Goal: Task Accomplishment & Management: Manage account settings

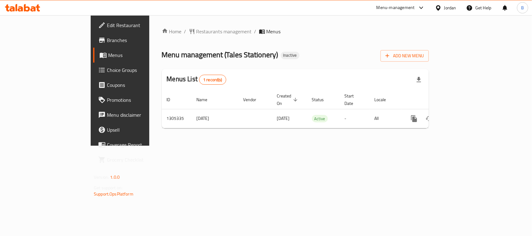
click at [293, 49] on div "Menu management ( Tales Stationery ) Inactive Add New Menu" at bounding box center [295, 55] width 267 height 14
click at [293, 50] on div "Menu management ( Tales Stationery ) Inactive Add New Menu" at bounding box center [295, 55] width 267 height 14
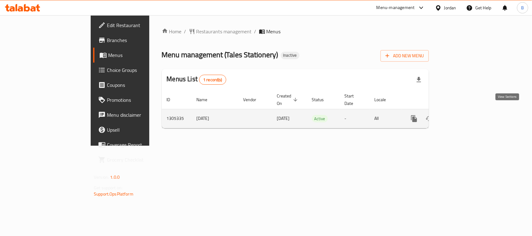
click at [463, 115] on icon "enhanced table" at bounding box center [458, 118] width 7 height 7
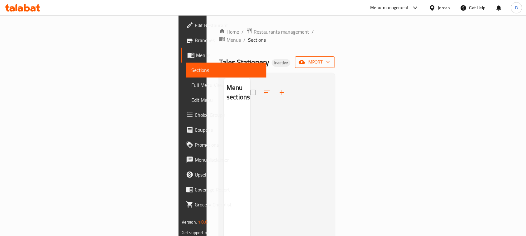
click at [330, 58] on span "import" at bounding box center [315, 62] width 30 height 8
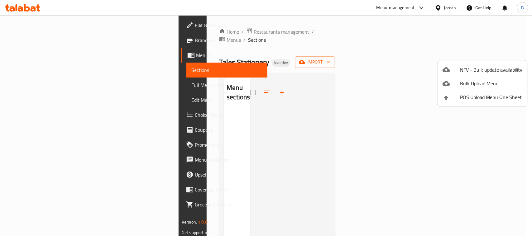
click at [346, 52] on div at bounding box center [266, 118] width 532 height 236
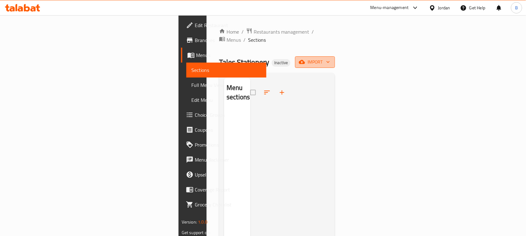
click at [330, 58] on span "import" at bounding box center [315, 62] width 30 height 8
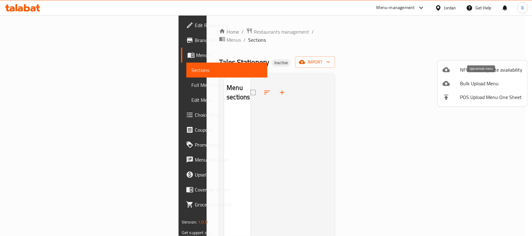
click at [473, 83] on span "Bulk Upload Menu" at bounding box center [491, 83] width 62 height 7
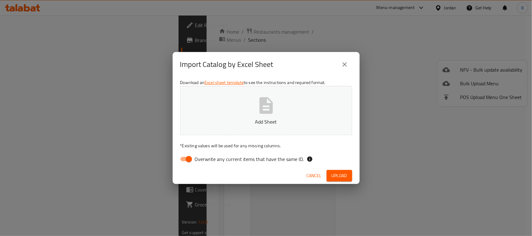
click at [212, 158] on span "Overwrite any current items that have the same ID." at bounding box center [249, 158] width 109 height 7
click at [207, 158] on input "Overwrite any current items that have the same ID." at bounding box center [189, 159] width 36 height 12
checkbox input "false"
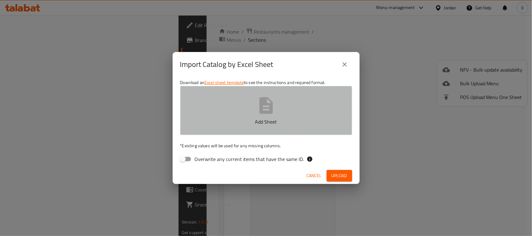
click at [259, 118] on p "Add Sheet" at bounding box center [266, 121] width 153 height 7
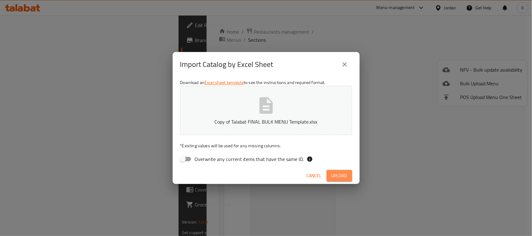
click at [342, 174] on span "Upload" at bounding box center [339, 176] width 16 height 8
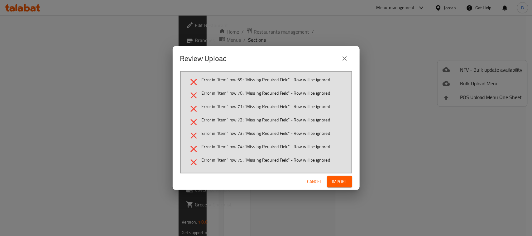
click at [310, 182] on span "Cancel" at bounding box center [314, 182] width 15 height 8
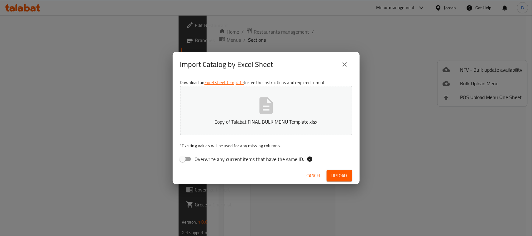
click at [265, 102] on icon "button" at bounding box center [265, 105] width 13 height 17
click at [340, 175] on span "Upload" at bounding box center [339, 176] width 16 height 8
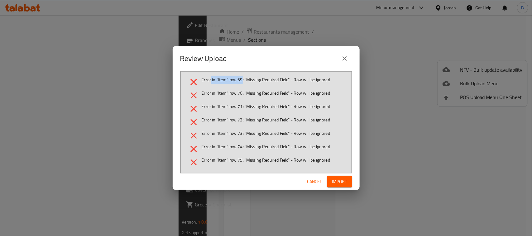
drag, startPoint x: 211, startPoint y: 79, endPoint x: 242, endPoint y: 78, distance: 31.8
click at [242, 78] on span "Error in "Item" row 69: "Missing Required Field" - Row will be ignored" at bounding box center [266, 80] width 129 height 6
click at [240, 85] on li "Error in "Item" row 69: "Missing Required Field" - Row will be ignored" at bounding box center [266, 82] width 156 height 11
drag, startPoint x: 217, startPoint y: 83, endPoint x: 246, endPoint y: 82, distance: 29.0
click at [246, 82] on span "Error in "Item" row 69: "Missing Required Field" - Row will be ignored" at bounding box center [266, 80] width 129 height 6
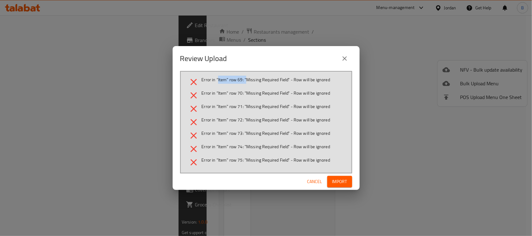
click at [345, 61] on icon "close" at bounding box center [344, 58] width 7 height 7
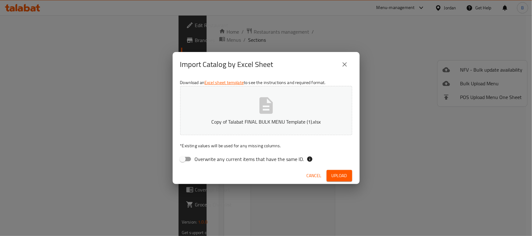
click at [341, 63] on icon "close" at bounding box center [344, 64] width 7 height 7
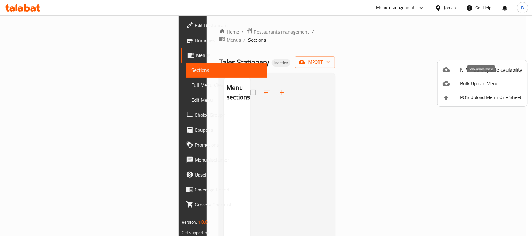
click at [469, 82] on span "Bulk Upload Menu" at bounding box center [491, 83] width 62 height 7
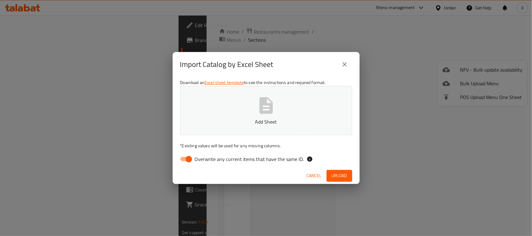
click at [186, 158] on input "Overwrite any current items that have the same ID." at bounding box center [189, 159] width 36 height 12
checkbox input "false"
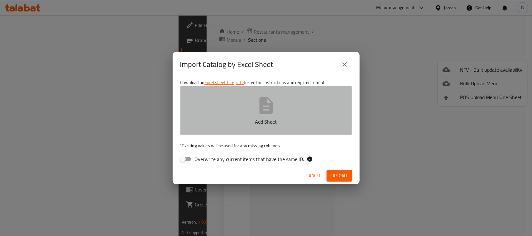
click at [266, 105] on icon "button" at bounding box center [265, 105] width 13 height 17
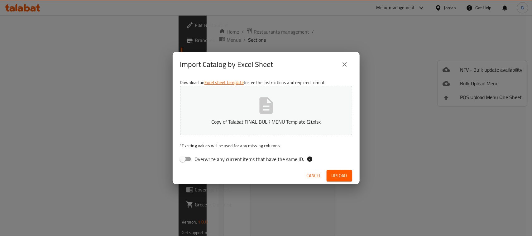
click at [334, 176] on span "Upload" at bounding box center [339, 176] width 16 height 8
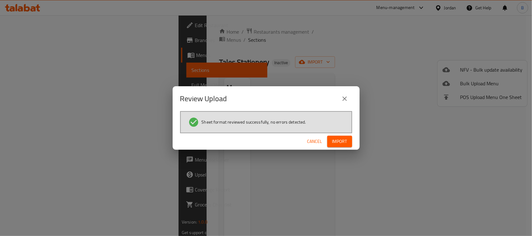
click at [343, 141] on span "Import" at bounding box center [339, 142] width 15 height 8
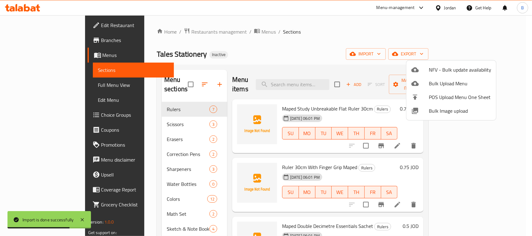
click at [355, 49] on div at bounding box center [266, 118] width 532 height 236
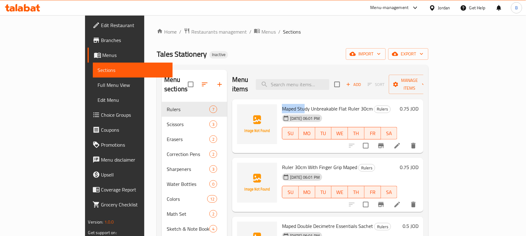
drag, startPoint x: 261, startPoint y: 100, endPoint x: 283, endPoint y: 97, distance: 22.0
click at [283, 104] on span "Maped Study Unbreakable Flat Ruler 30cm" at bounding box center [327, 108] width 91 height 9
copy span "Maped Stu"
click at [225, 56] on div "Tales Stationery Inactive import export" at bounding box center [293, 54] width 272 height 12
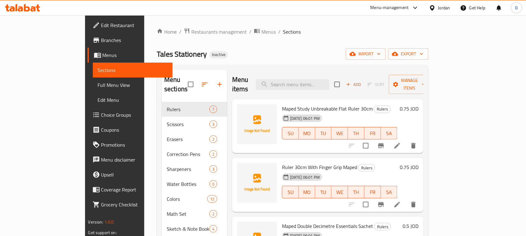
click at [282, 104] on span "Maped Study Unbreakable Flat Ruler 30cm" at bounding box center [327, 108] width 91 height 9
copy span "Study"
click at [282, 163] on span "Ruler 30cm With Finger Grip Maped" at bounding box center [319, 167] width 75 height 9
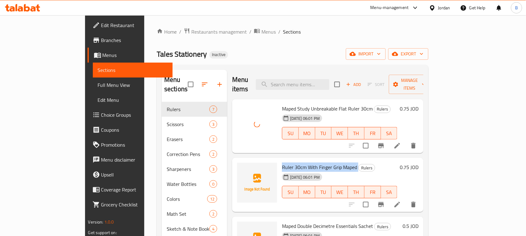
click at [282, 163] on span "Ruler 30cm With Finger Grip Maped" at bounding box center [319, 167] width 75 height 9
copy h6 "Ruler 30cm With Finger Grip Maped"
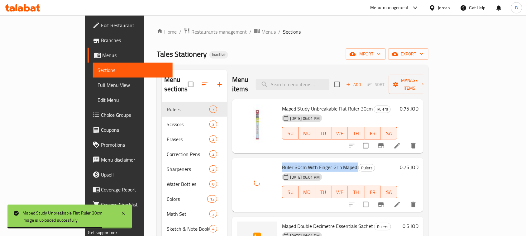
scroll to position [39, 0]
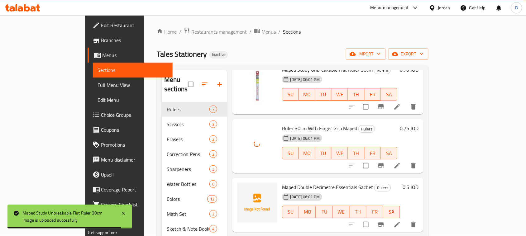
click at [285, 183] on span "Maped Double Decimetre Essentials Sachet" at bounding box center [327, 187] width 91 height 9
copy h6 "Maped Double Decimetre Essentials Sachet"
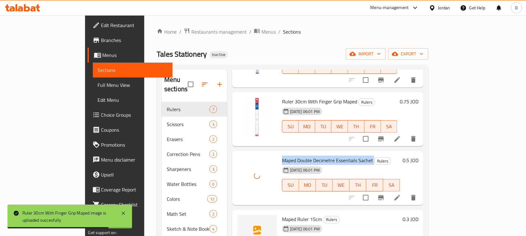
scroll to position [117, 0]
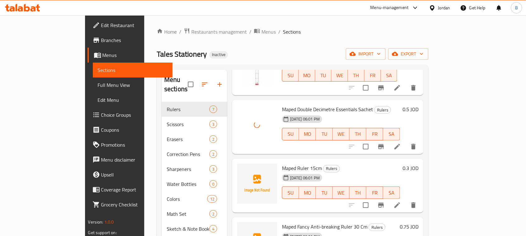
click at [282, 164] on span "Maped Ruler 15cm" at bounding box center [302, 168] width 40 height 9
copy h6 "Maped Ruler 15cm"
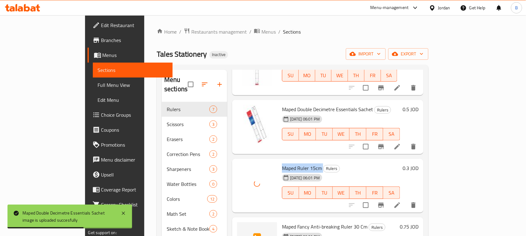
scroll to position [156, 0]
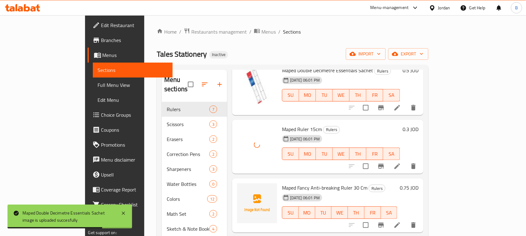
click at [284, 183] on span "Maped Fancy Anti-breaking Ruler 30 Cm" at bounding box center [324, 187] width 85 height 9
copy h6 "Maped Fancy Anti-breaking Ruler 30 Cm"
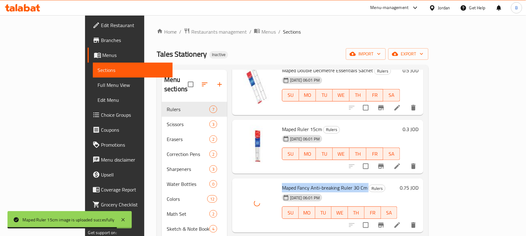
scroll to position [177, 0]
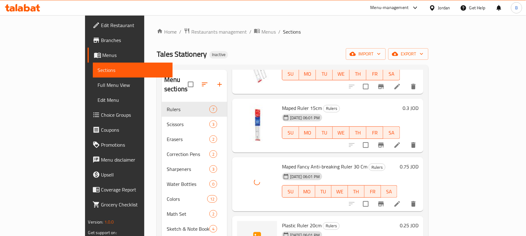
click at [282, 221] on span "Plastic Ruler 20cm" at bounding box center [302, 225] width 40 height 9
copy h6 "Plastic Ruler 20cm"
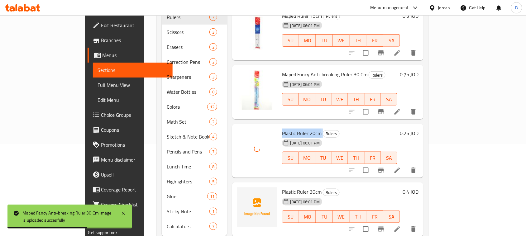
scroll to position [100, 0]
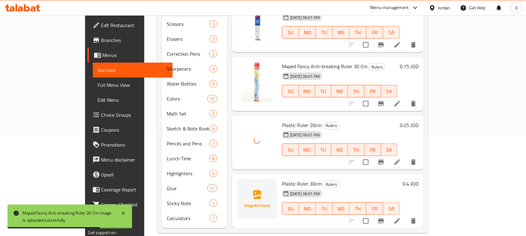
click at [282, 179] on span "Plastic Ruler 30cm" at bounding box center [302, 183] width 40 height 9
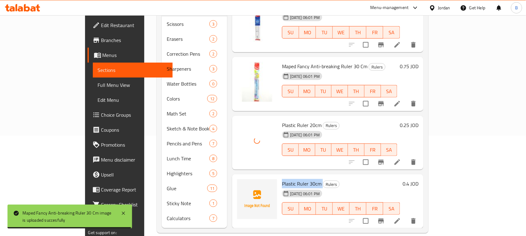
click at [282, 179] on span "Plastic Ruler 30cm" at bounding box center [302, 183] width 40 height 9
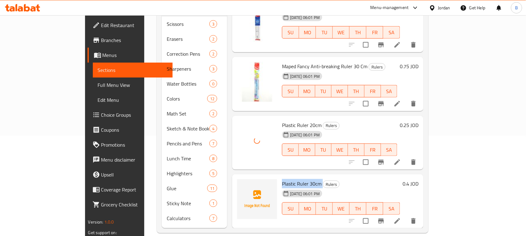
copy h6 "Plastic Ruler 30cm"
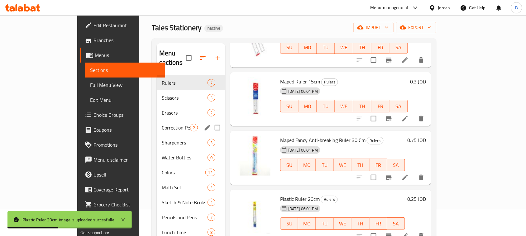
scroll to position [0, 0]
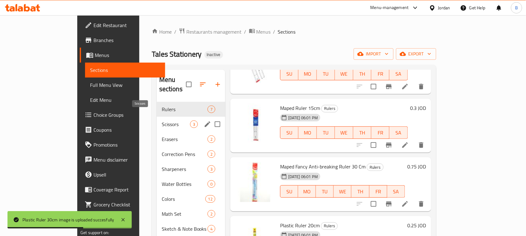
click at [162, 121] on span "Scissors" at bounding box center [176, 124] width 28 height 7
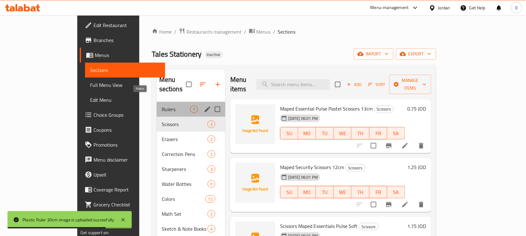
click at [162, 106] on span "Rulers" at bounding box center [176, 109] width 28 height 7
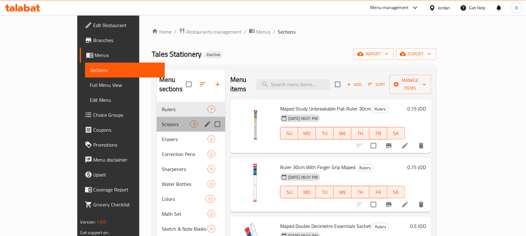
click at [157, 117] on div "Scissors 3" at bounding box center [191, 124] width 69 height 15
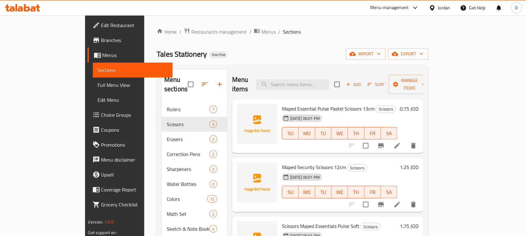
click at [282, 104] on span "Maped Essential Pulse Pastel Scissors 13cm" at bounding box center [328, 108] width 93 height 9
copy h6 "Maped Essential Pulse Pastel Scissors 13cm"
click at [291, 171] on div "[DATE] 06:01 PM" at bounding box center [294, 177] width 30 height 12
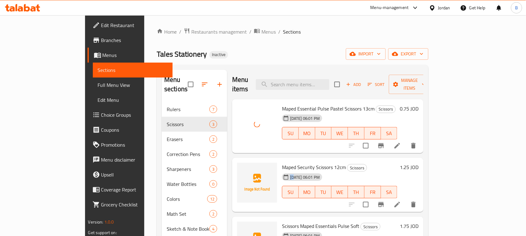
click at [291, 171] on div "[DATE] 06:01 PM" at bounding box center [294, 177] width 30 height 12
click at [292, 163] on span "Maped Security Scissors 12cm" at bounding box center [314, 167] width 64 height 9
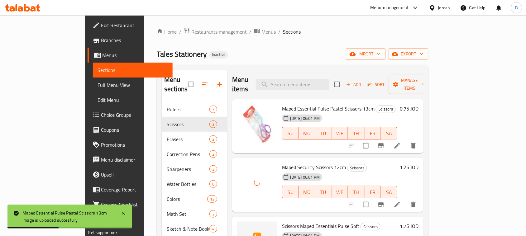
click at [282, 221] on span "Scissors Maped Essentials Pulse Soft" at bounding box center [320, 225] width 77 height 9
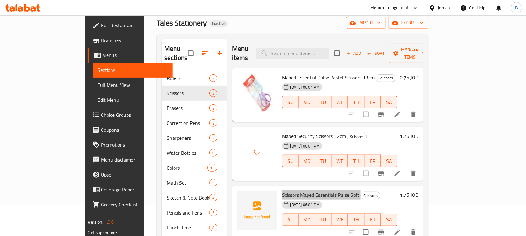
scroll to position [61, 0]
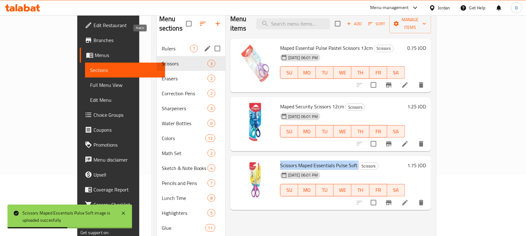
drag, startPoint x: 142, startPoint y: 35, endPoint x: 145, endPoint y: 38, distance: 4.2
click at [162, 45] on span "Rulers" at bounding box center [176, 48] width 28 height 7
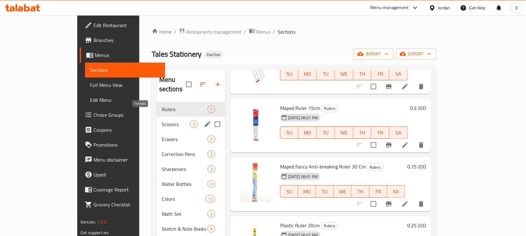
click at [162, 121] on span "Scissors" at bounding box center [176, 124] width 28 height 7
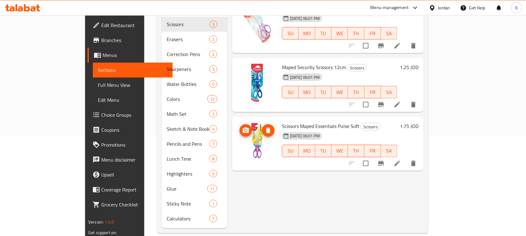
scroll to position [100, 0]
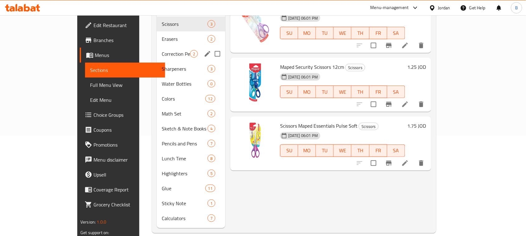
click at [162, 50] on span "Correction Pens" at bounding box center [176, 53] width 28 height 7
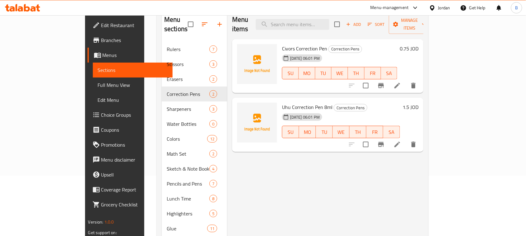
scroll to position [22, 0]
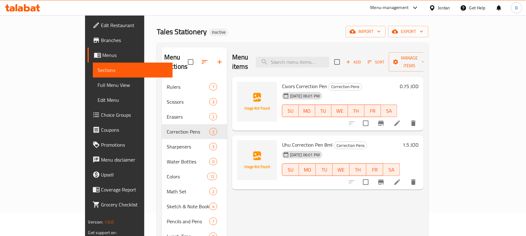
click at [282, 82] on span "Civors Correction Pen" at bounding box center [304, 86] width 45 height 9
click at [288, 140] on span "Uhu Correction Pen 8ml" at bounding box center [307, 144] width 50 height 9
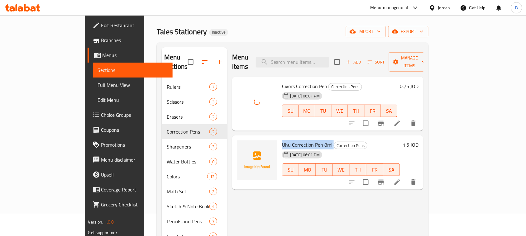
click at [288, 140] on span "Uhu Correction Pen 8ml" at bounding box center [307, 144] width 50 height 9
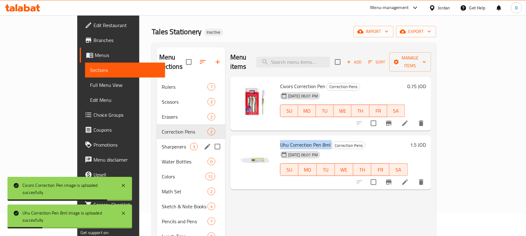
click at [157, 139] on div "Sharpeners 3" at bounding box center [191, 146] width 69 height 15
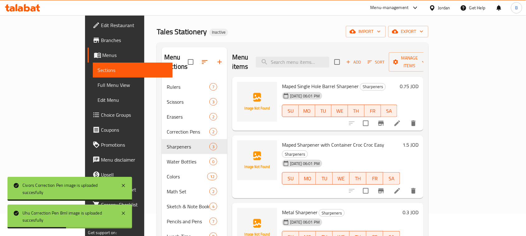
click at [293, 82] on span "Maped Single Hole Barrel Sharpener" at bounding box center [320, 86] width 77 height 9
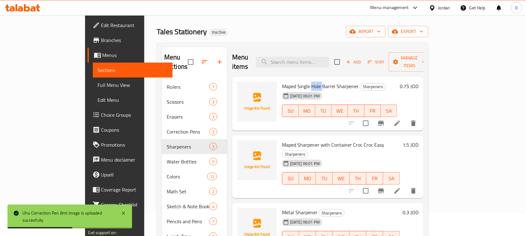
click at [293, 82] on span "Maped Single Hole Barrel Sharpener" at bounding box center [320, 86] width 77 height 9
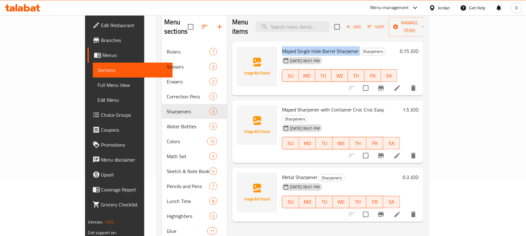
scroll to position [22, 0]
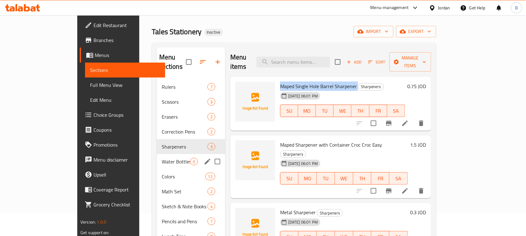
click at [162, 158] on span "Water Bottles" at bounding box center [176, 161] width 28 height 7
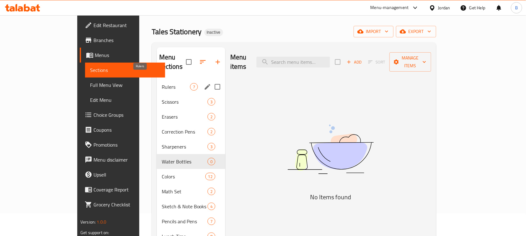
click at [169, 83] on span "Rulers" at bounding box center [176, 86] width 28 height 7
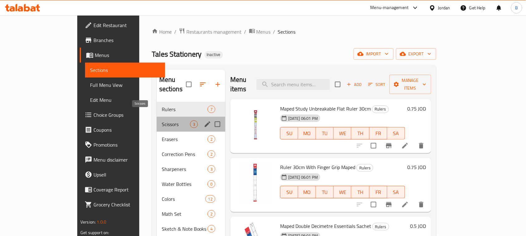
click at [162, 121] on span "Scissors" at bounding box center [176, 124] width 28 height 7
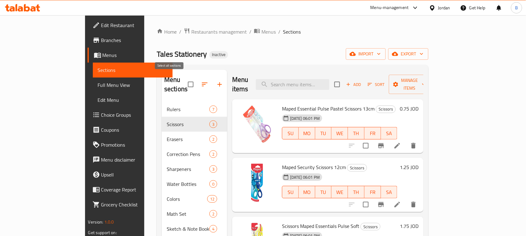
click at [184, 80] on input "checkbox" at bounding box center [190, 84] width 13 height 13
click at [184, 78] on input "checkbox" at bounding box center [190, 84] width 13 height 13
click at [184, 83] on input "checkbox" at bounding box center [190, 84] width 13 height 13
click at [184, 78] on input "checkbox" at bounding box center [190, 84] width 13 height 13
click at [184, 83] on input "checkbox" at bounding box center [190, 84] width 13 height 13
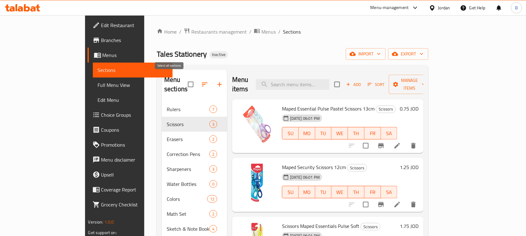
click at [184, 80] on input "checkbox" at bounding box center [190, 84] width 13 height 13
checkbox input "false"
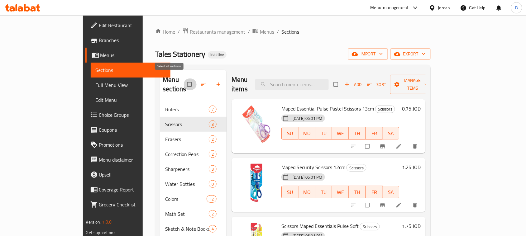
click at [183, 79] on input "checkbox" at bounding box center [189, 85] width 13 height 12
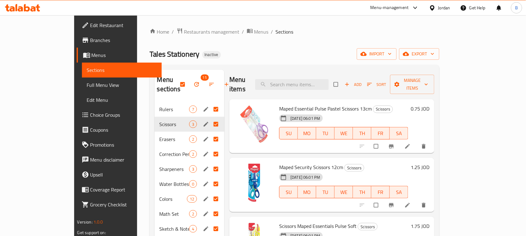
click at [210, 103] on input "Menu sections" at bounding box center [216, 109] width 13 height 12
checkbox input "false"
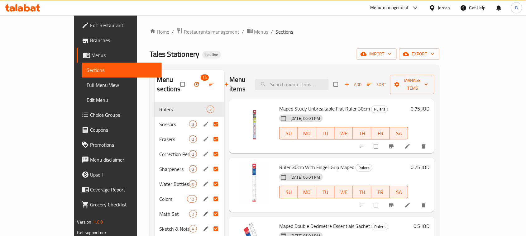
click at [210, 118] on input "Menu sections" at bounding box center [216, 124] width 13 height 12
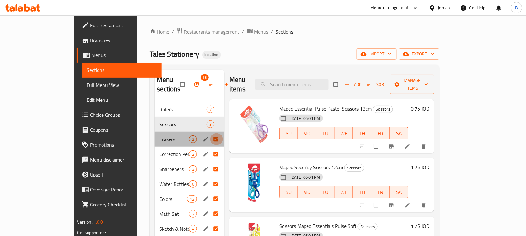
click at [210, 133] on input "Menu sections" at bounding box center [216, 139] width 13 height 12
checkbox input "false"
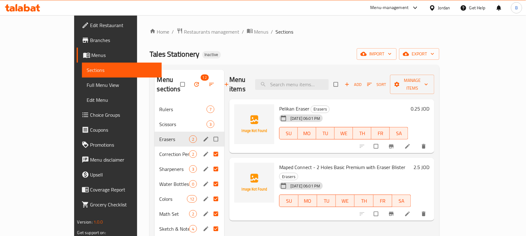
click at [210, 133] on input "Menu sections" at bounding box center [216, 139] width 13 height 12
checkbox input "true"
click at [193, 81] on icon "button" at bounding box center [196, 84] width 6 height 6
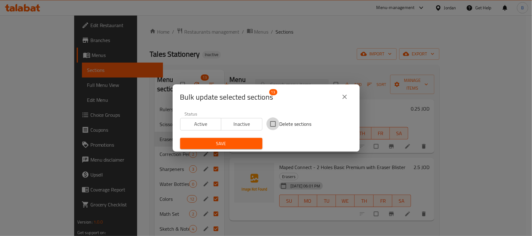
click at [271, 123] on input "Delete sections" at bounding box center [272, 123] width 13 height 13
checkbox input "true"
click at [244, 143] on span "Save" at bounding box center [221, 144] width 72 height 8
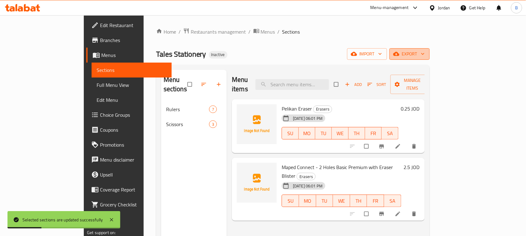
click at [430, 59] on button "export" at bounding box center [409, 54] width 40 height 12
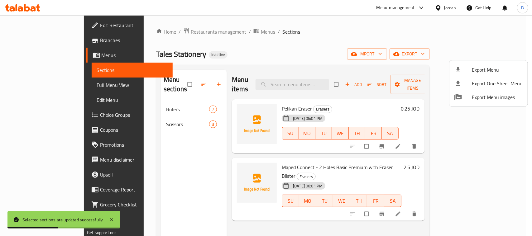
click at [432, 59] on div at bounding box center [266, 118] width 532 height 236
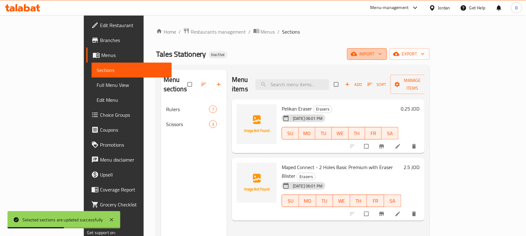
click at [382, 50] on span "import" at bounding box center [367, 54] width 30 height 8
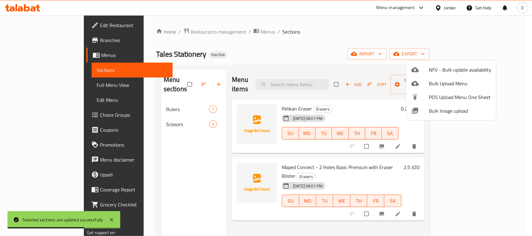
drag, startPoint x: 273, startPoint y: 64, endPoint x: 312, endPoint y: 63, distance: 38.9
click at [273, 64] on div at bounding box center [266, 118] width 532 height 236
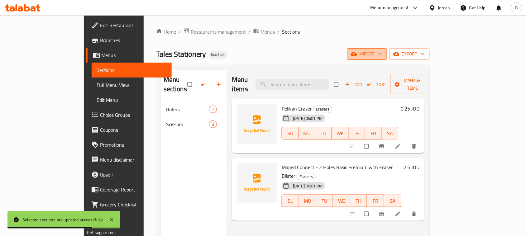
click at [382, 50] on span "import" at bounding box center [367, 54] width 30 height 8
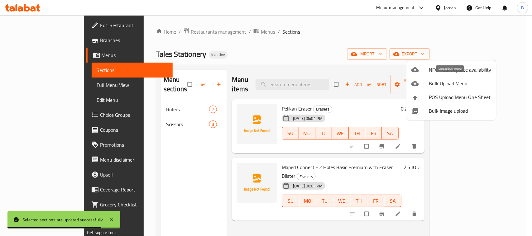
click at [443, 83] on span "Bulk Upload Menu" at bounding box center [460, 83] width 62 height 7
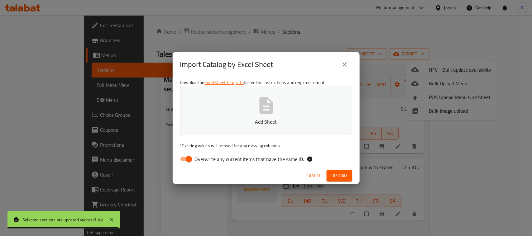
click at [200, 159] on span "Overwrite any current items that have the same ID." at bounding box center [249, 158] width 109 height 7
click at [200, 159] on input "Overwrite any current items that have the same ID." at bounding box center [189, 159] width 36 height 12
checkbox input "false"
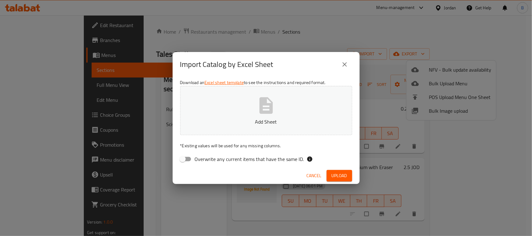
click at [266, 112] on icon "button" at bounding box center [265, 105] width 13 height 17
click at [341, 170] on button "Upload" at bounding box center [339, 176] width 26 height 12
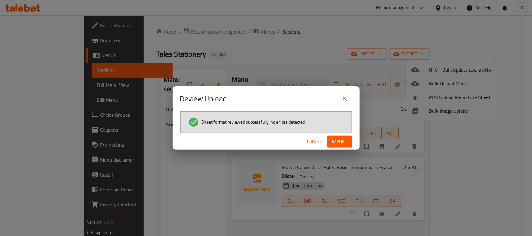
click at [331, 142] on button "Import" at bounding box center [339, 142] width 25 height 12
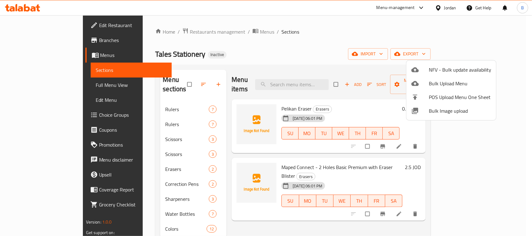
click at [139, 105] on div at bounding box center [266, 118] width 532 height 236
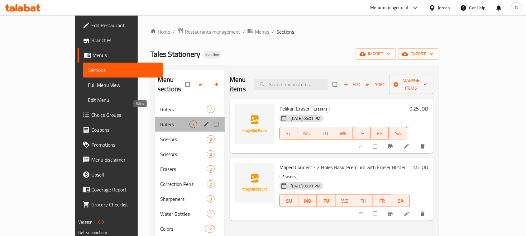
click at [160, 121] on span "Rulers" at bounding box center [174, 124] width 29 height 7
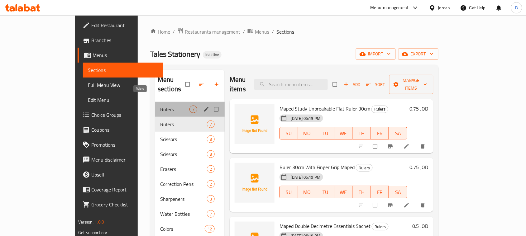
click at [160, 106] on span "Rulers" at bounding box center [174, 109] width 29 height 7
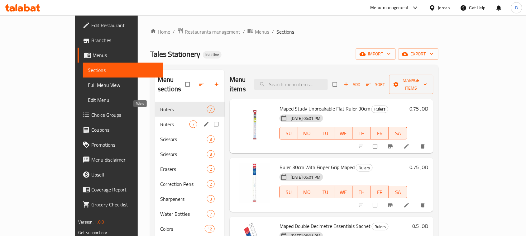
click at [160, 121] on span "Rulers" at bounding box center [174, 124] width 29 height 7
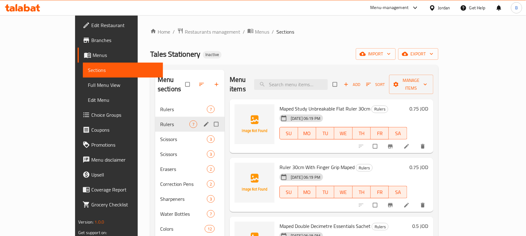
click at [210, 118] on input "Menu sections" at bounding box center [216, 124] width 13 height 12
checkbox input "true"
click at [160, 136] on span "Scissors" at bounding box center [174, 139] width 29 height 7
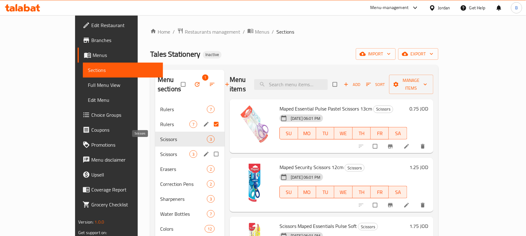
click at [167, 150] on span "Scissors" at bounding box center [174, 153] width 29 height 7
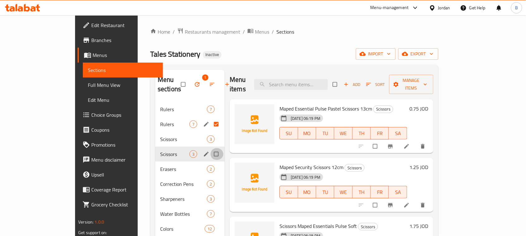
click at [210, 148] on input "Menu sections" at bounding box center [216, 154] width 13 height 12
checkbox input "true"
click at [190, 83] on button "button" at bounding box center [197, 85] width 15 height 14
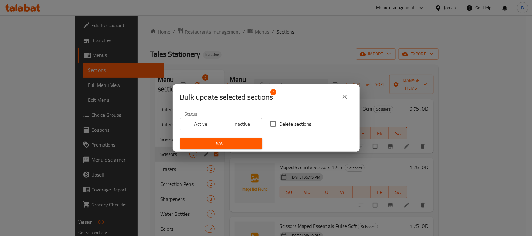
click at [273, 123] on input "Delete sections" at bounding box center [272, 123] width 13 height 13
checkbox input "true"
click at [253, 143] on span "Save" at bounding box center [221, 144] width 72 height 8
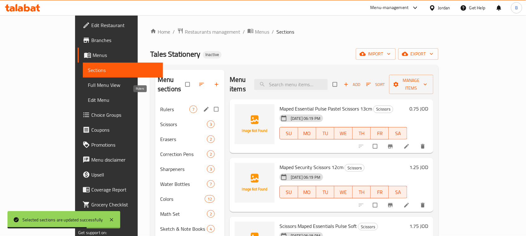
click at [160, 106] on span "Rulers" at bounding box center [174, 109] width 29 height 7
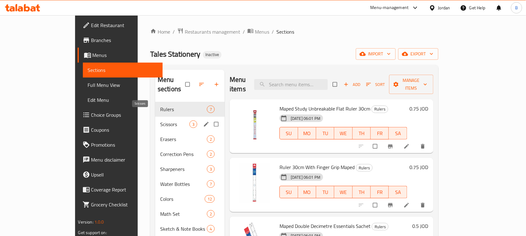
click at [160, 121] on span "Scissors" at bounding box center [174, 124] width 29 height 7
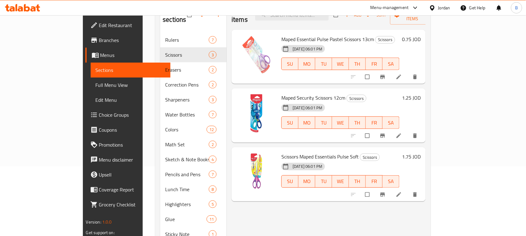
scroll to position [78, 0]
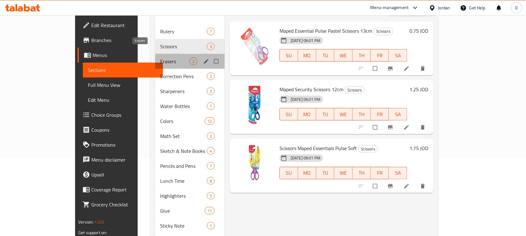
click at [160, 58] on span "Erasers" at bounding box center [174, 61] width 29 height 7
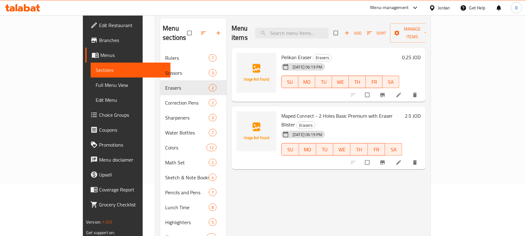
scroll to position [39, 0]
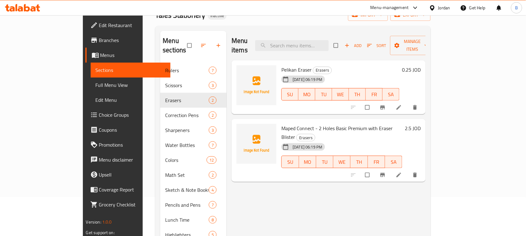
click at [284, 65] on span "Pelikan Eraser" at bounding box center [296, 69] width 30 height 9
copy h6 "Eraser"
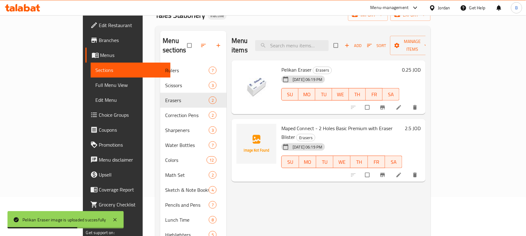
click at [284, 124] on span "Maped Connect - 2 Holes Basic Premium with Eraser Blister" at bounding box center [336, 133] width 111 height 18
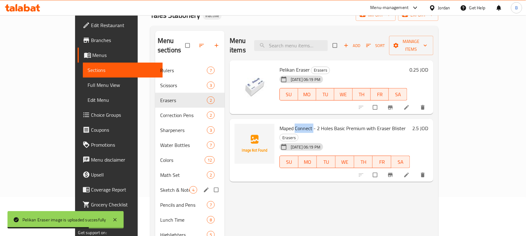
copy span "Connect"
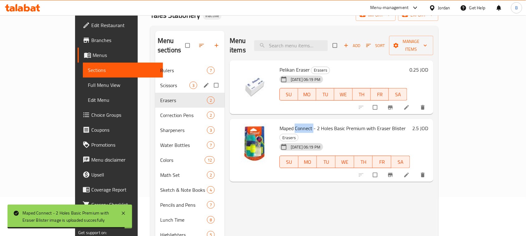
click at [160, 82] on span "Scissors" at bounding box center [174, 85] width 29 height 7
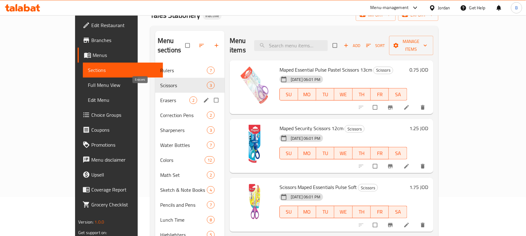
click at [160, 97] on span "Erasers" at bounding box center [174, 100] width 29 height 7
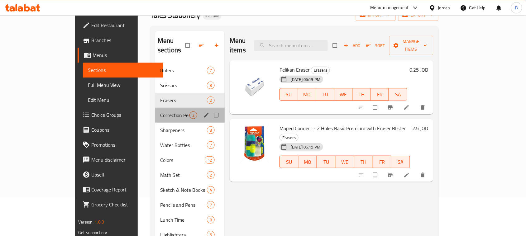
click at [155, 108] on div "Correction Pens 2" at bounding box center [189, 115] width 69 height 15
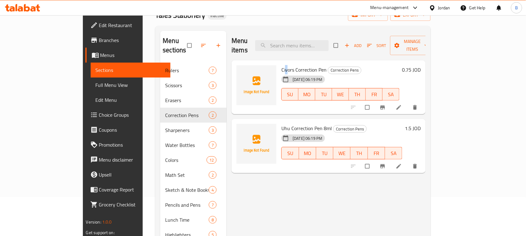
click at [281, 65] on span "Civors Correction Pen" at bounding box center [303, 69] width 45 height 9
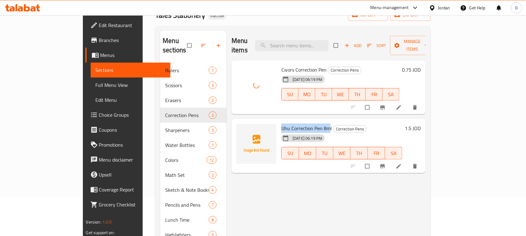
drag, startPoint x: 261, startPoint y: 117, endPoint x: 309, endPoint y: 116, distance: 47.7
click at [309, 124] on span "Uhu Correction Pen 8ml" at bounding box center [306, 128] width 50 height 9
copy span "Uhu Correction Pen 8m"
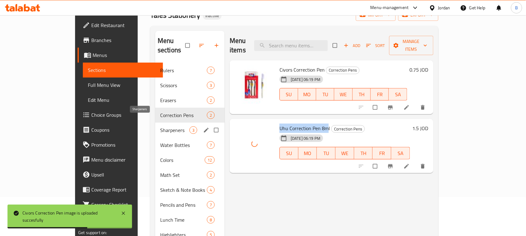
click at [160, 126] on span "Sharpeners" at bounding box center [174, 129] width 29 height 7
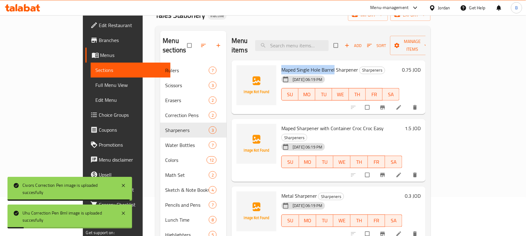
drag, startPoint x: 262, startPoint y: 59, endPoint x: 314, endPoint y: 62, distance: 51.8
click at [314, 65] on span "Maped Single Hole Barrel Sharpener" at bounding box center [319, 69] width 77 height 9
copy span "Maped Single Hole Barrel"
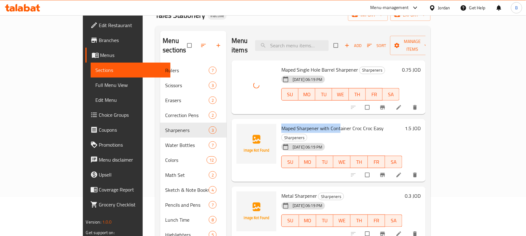
drag, startPoint x: 259, startPoint y: 120, endPoint x: 319, endPoint y: 117, distance: 60.2
click at [319, 121] on div "Maped Sharpener with Container Croc Croc Easy Sharpeners [DATE] 06:19 PM SU MO …" at bounding box center [342, 150] width 126 height 58
copy span "Maped Sharpener with Cont"
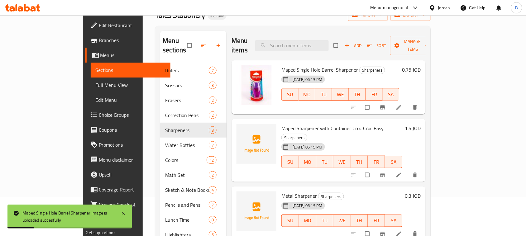
click at [334, 124] on span "Maped Sharpener with Container Croc Croc Easy" at bounding box center [332, 128] width 102 height 9
copy span "Croc"
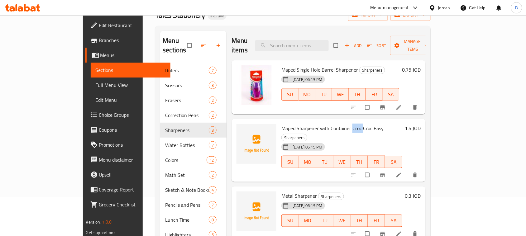
click at [337, 124] on span "Maped Sharpener with Container Croc Croc Easy" at bounding box center [332, 128] width 102 height 9
click at [353, 124] on span "Maped Sharpener with Container Croc Croc Easy" at bounding box center [332, 128] width 102 height 9
copy h6 "Easy"
click at [338, 124] on span "Maped Sharpener with Container Croc Croc Easy" at bounding box center [332, 128] width 102 height 9
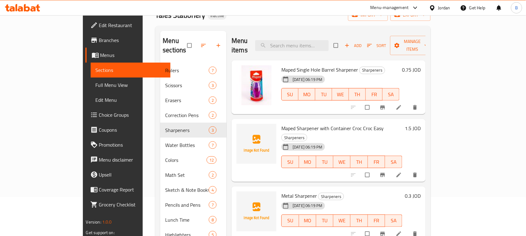
click at [333, 124] on span "Maped Sharpener with Container Croc Croc Easy" at bounding box center [332, 128] width 102 height 9
copy span "Croc"
click at [281, 191] on span "Metal Sharpener" at bounding box center [299, 195] width 36 height 9
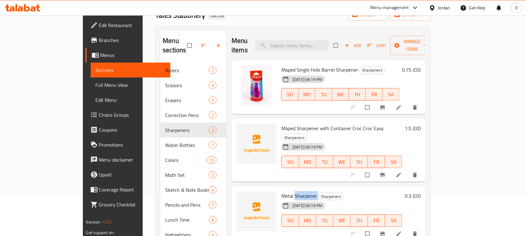
copy h6 "Sharpener"
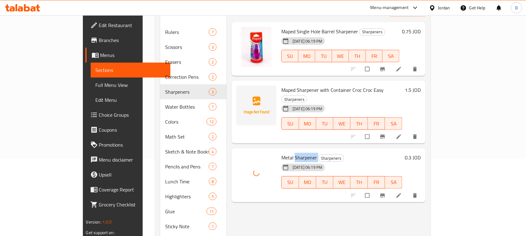
scroll to position [78, 0]
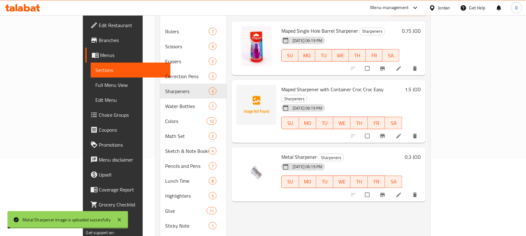
click at [315, 85] on span "Maped Sharpener with Container Croc Croc Easy" at bounding box center [332, 89] width 102 height 9
copy span "Container"
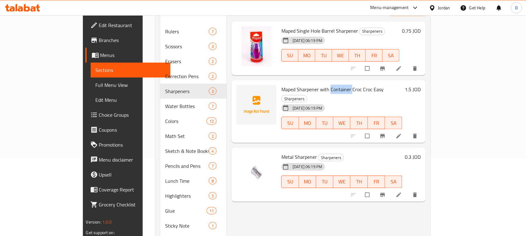
click at [318, 83] on div "Maped Sharpener with Container Croc Croc Easy Sharpeners [DATE] 06:19 PM SU MO …" at bounding box center [342, 112] width 126 height 58
click at [279, 173] on div "SU MO TU WE TH FR SA" at bounding box center [342, 181] width 126 height 17
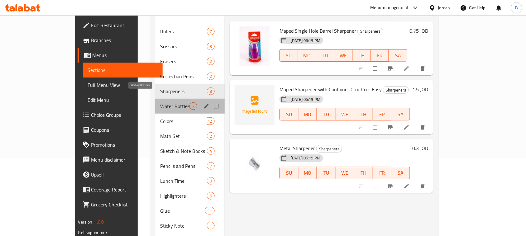
drag, startPoint x: 148, startPoint y: 98, endPoint x: 157, endPoint y: 98, distance: 9.1
click at [160, 102] on span "Water Bottles" at bounding box center [174, 105] width 29 height 7
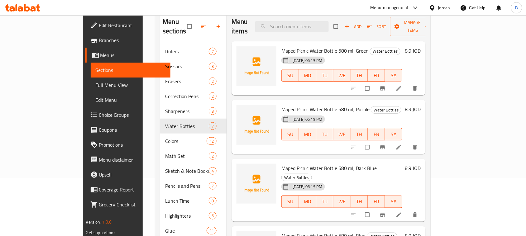
scroll to position [39, 0]
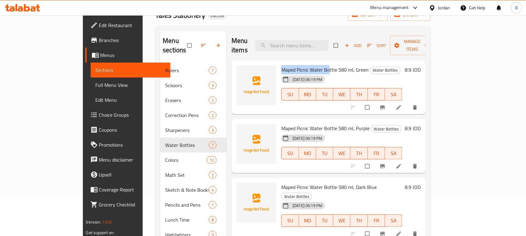
drag, startPoint x: 260, startPoint y: 60, endPoint x: 309, endPoint y: 63, distance: 49.3
click at [309, 63] on div "Maped Picnic Water Bottle 580 ml, Green Water Bottles [DATE] 06:19 PM SU MO TU …" at bounding box center [342, 87] width 126 height 49
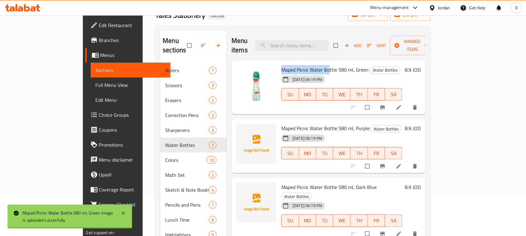
click at [340, 124] on span "Maped Picnic Water Bottle 580 ml, Purple" at bounding box center [325, 128] width 88 height 9
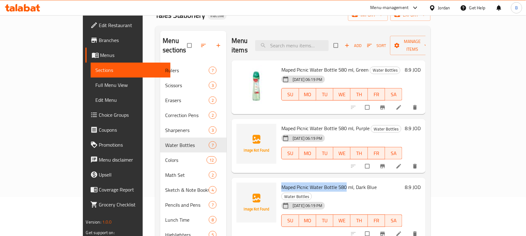
drag, startPoint x: 259, startPoint y: 175, endPoint x: 326, endPoint y: 172, distance: 66.7
click at [326, 180] on div "Maped Picnic Water Bottle 580 ml, Dark Blue Water Bottles [DATE] 06:19 PM SU MO…" at bounding box center [342, 209] width 126 height 58
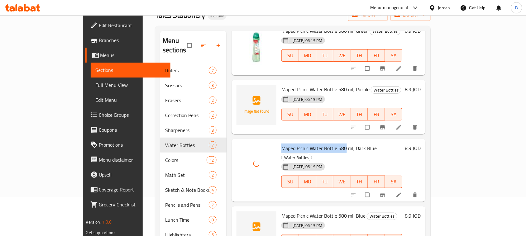
scroll to position [78, 0]
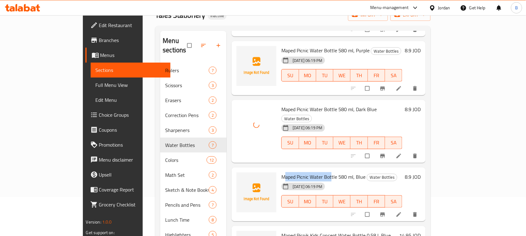
drag, startPoint x: 267, startPoint y: 156, endPoint x: 262, endPoint y: 161, distance: 6.8
click at [309, 172] on span "Maped Picnic Water Bottle 580 ml, Blue" at bounding box center [323, 176] width 84 height 9
click at [256, 170] on div at bounding box center [256, 194] width 45 height 49
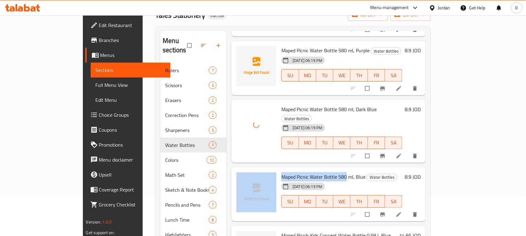
drag, startPoint x: 257, startPoint y: 160, endPoint x: 325, endPoint y: 158, distance: 67.9
click at [325, 170] on div "Maped Picnic Water Bottle 580 ml, Blue Water Bottles [DATE] 06:19 PM SU MO TU W…" at bounding box center [328, 194] width 189 height 49
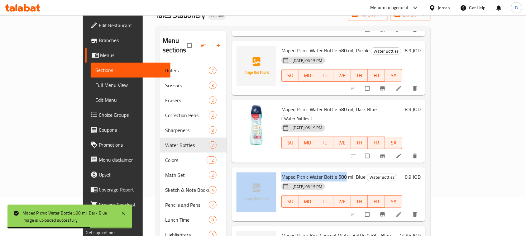
click at [282, 172] on span "Maped Picnic Water Bottle 580 ml, Blue" at bounding box center [323, 176] width 84 height 9
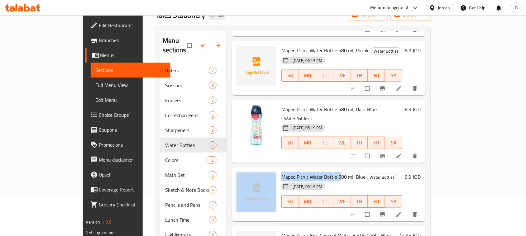
drag, startPoint x: 258, startPoint y: 158, endPoint x: 321, endPoint y: 157, distance: 63.6
click at [321, 170] on div "Maped Picnic Water Bottle 580 ml, Blue Water Bottles [DATE] 06:19 PM SU MO TU W…" at bounding box center [328, 194] width 189 height 49
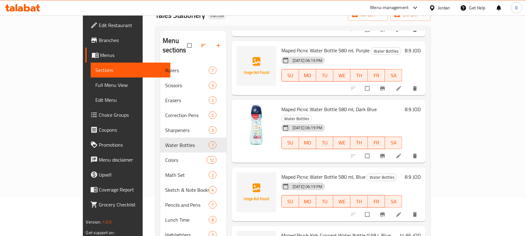
click at [290, 139] on div "Maped Picnic Water Bottle 580 ml, Dark Blue Water Bottles [DATE] 06:19 PM SU MO…" at bounding box center [342, 131] width 126 height 58
drag, startPoint x: 260, startPoint y: 158, endPoint x: 313, endPoint y: 160, distance: 53.3
click at [313, 170] on div "Maped Picnic Water Bottle 580 ml, Blue Water Bottles [DATE] 06:19 PM SU MO TU W…" at bounding box center [342, 194] width 126 height 49
drag, startPoint x: 457, startPoint y: 48, endPoint x: 369, endPoint y: 64, distance: 90.3
click at [405, 54] on div "[DATE] 06:19 PM SU MO TU WE TH FR SA" at bounding box center [342, 71] width 126 height 34
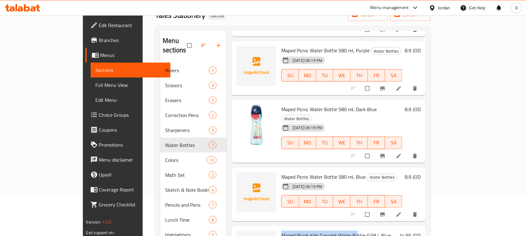
drag, startPoint x: 261, startPoint y: 216, endPoint x: 338, endPoint y: 212, distance: 77.0
click at [338, 231] on span "Maped Picnik Kids Concept Water Bottle 0.58 l, Blue" at bounding box center [335, 235] width 109 height 9
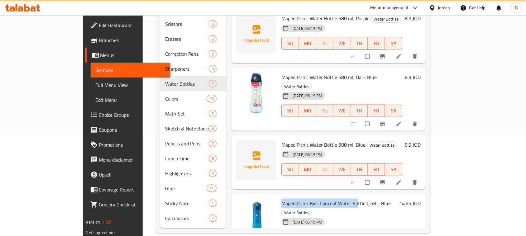
scroll to position [21, 0]
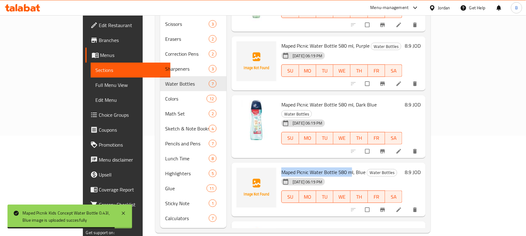
drag, startPoint x: 261, startPoint y: 154, endPoint x: 329, endPoint y: 156, distance: 68.6
click at [329, 168] on span "Maped Picnic Water Bottle 580 ml, Blue" at bounding box center [323, 172] width 84 height 9
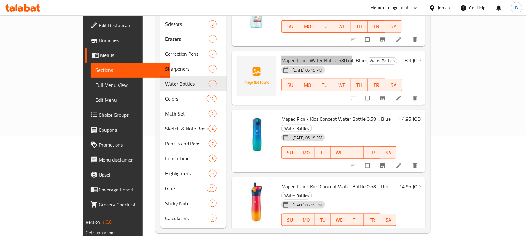
scroll to position [99, 0]
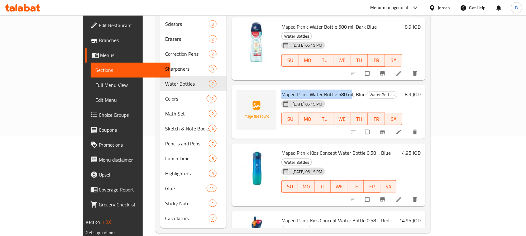
click at [281, 90] on span "Maped Picnic Water Bottle 580 ml, Blue" at bounding box center [323, 94] width 84 height 9
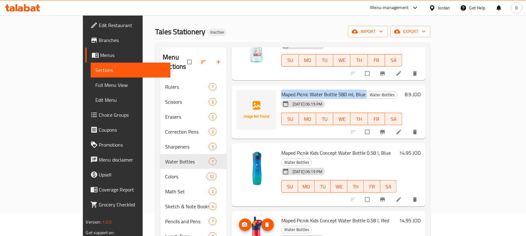
scroll to position [100, 0]
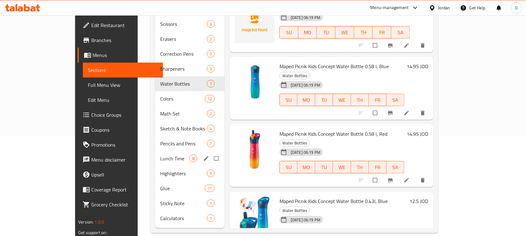
click at [160, 155] on span "Lunch Time" at bounding box center [174, 158] width 29 height 7
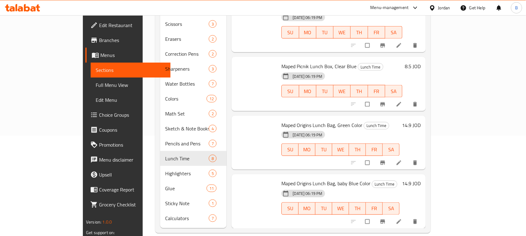
scroll to position [22, 0]
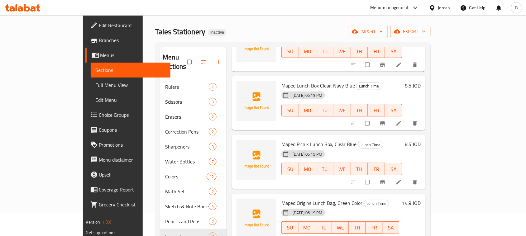
drag, startPoint x: 283, startPoint y: 131, endPoint x: 279, endPoint y: 132, distance: 3.9
click at [283, 140] on span "Maped Picnik Lunch Box, Clear Blue" at bounding box center [318, 144] width 75 height 9
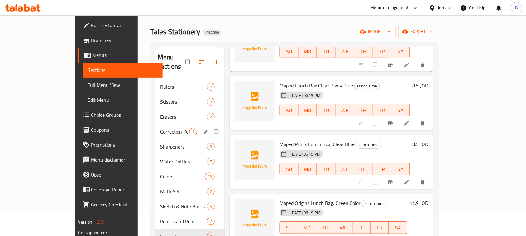
click at [155, 124] on div "Correction Pens 2" at bounding box center [189, 131] width 69 height 15
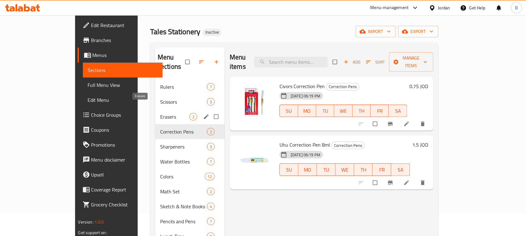
click at [160, 113] on span "Erasers" at bounding box center [174, 116] width 29 height 7
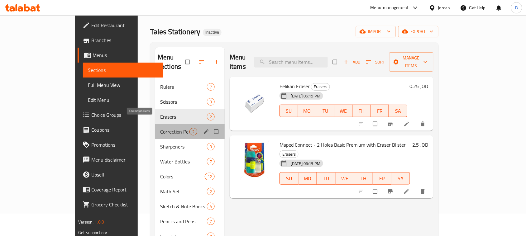
click at [160, 128] on span "Correction Pens" at bounding box center [174, 131] width 29 height 7
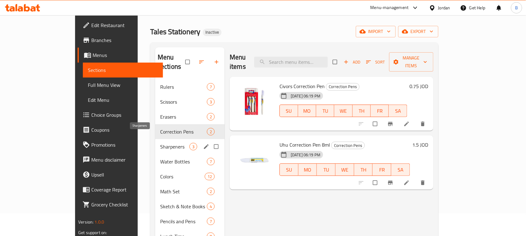
click at [160, 143] on span "Sharpeners" at bounding box center [174, 146] width 29 height 7
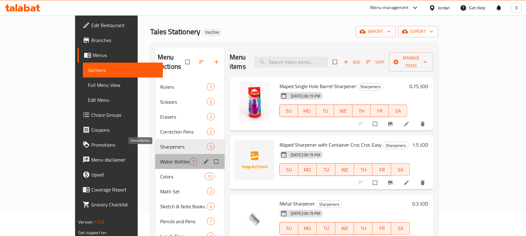
click at [160, 158] on span "Water Bottles" at bounding box center [174, 161] width 29 height 7
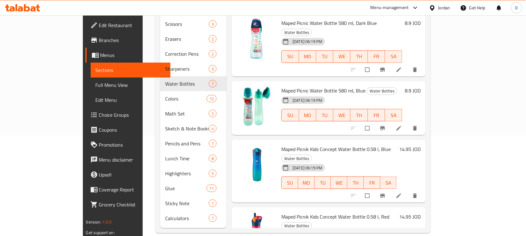
scroll to position [177, 0]
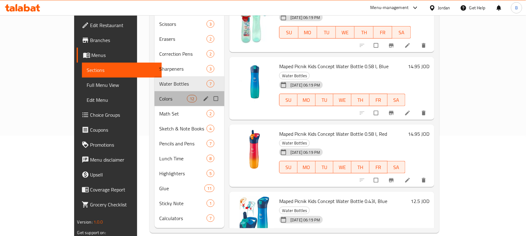
click at [164, 94] on div "Colors 12" at bounding box center [190, 98] width 70 height 15
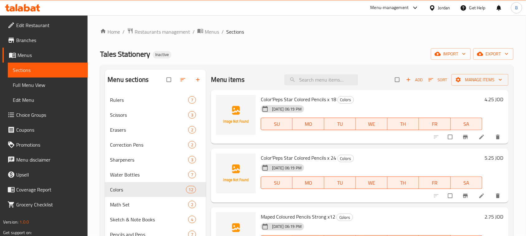
click at [276, 99] on span "Color'Peps Star Colored Pencils x 18" at bounding box center [298, 99] width 75 height 9
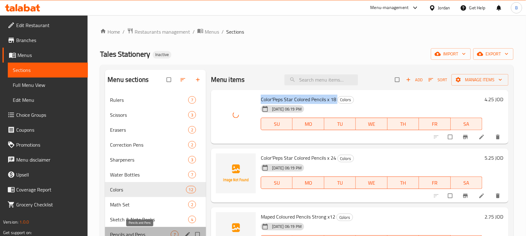
click at [168, 236] on span "Pencils and Pens" at bounding box center [140, 234] width 61 height 7
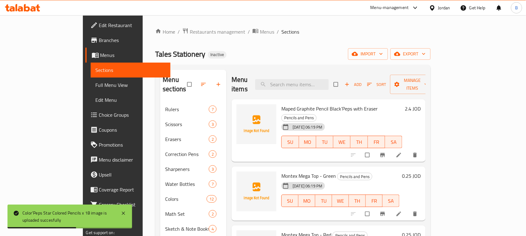
click at [281, 104] on span "Maped Graphite Pencil Black’Peps with Eraser" at bounding box center [329, 108] width 96 height 9
click at [279, 121] on div "[DATE] 06:19 PM" at bounding box center [294, 127] width 31 height 12
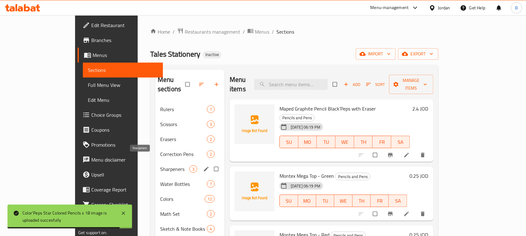
click at [160, 165] on span "Sharpeners" at bounding box center [174, 168] width 29 height 7
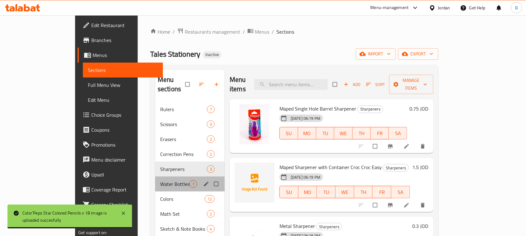
click at [155, 177] on div "Water Bottles 7" at bounding box center [189, 184] width 69 height 15
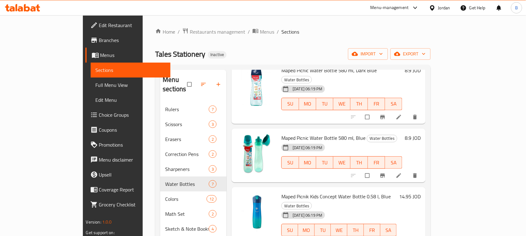
scroll to position [177, 0]
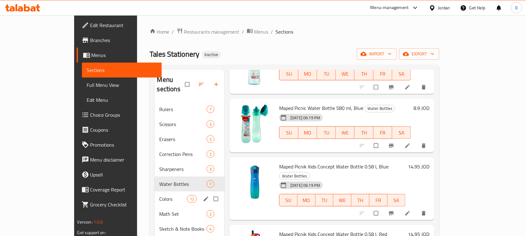
click at [159, 192] on div "Colors 12" at bounding box center [190, 199] width 70 height 15
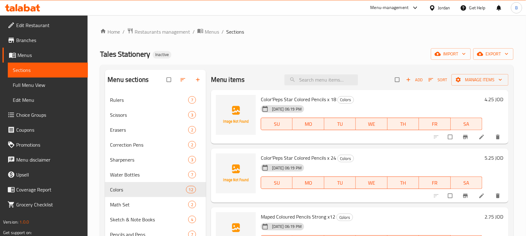
click at [281, 99] on span "Color'Peps Star Colored Pencils x 18" at bounding box center [298, 99] width 75 height 9
click at [274, 157] on span "Color'Peps Star Colored Pencils x 24" at bounding box center [298, 157] width 75 height 9
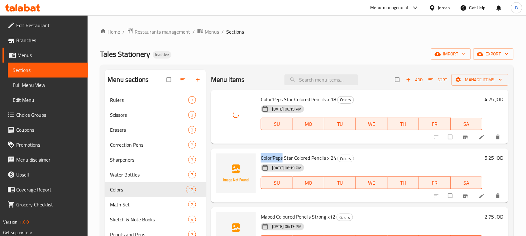
click at [274, 155] on span "Color'Peps Star Colored Pencils x 24" at bounding box center [298, 157] width 75 height 9
click at [292, 153] on span "Color'Peps Star Colored Pencils x 24" at bounding box center [298, 157] width 75 height 9
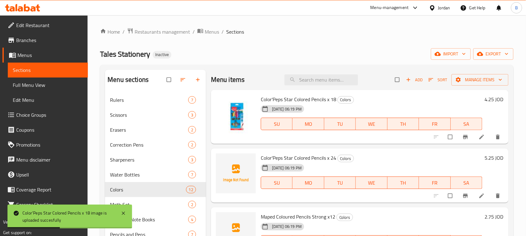
click at [284, 215] on span "Maped Coloured Pencils Strong x12" at bounding box center [298, 216] width 74 height 9
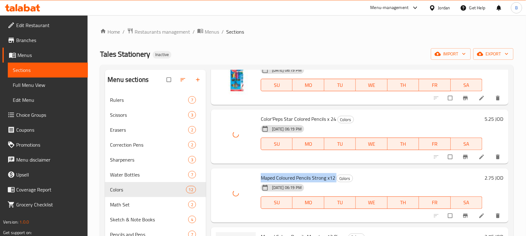
scroll to position [117, 0]
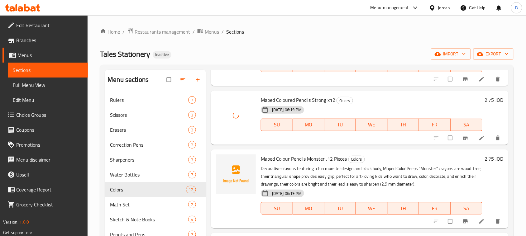
click at [277, 156] on span "Maped Colour Pencils Monster ,12 Pieces" at bounding box center [304, 158] width 86 height 9
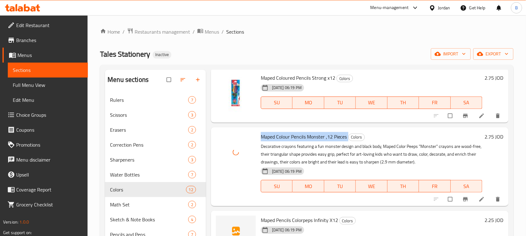
scroll to position [156, 0]
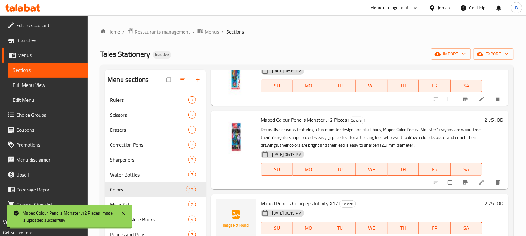
click at [297, 202] on span "Maped Pencils Colorpeps Infinity X12" at bounding box center [299, 203] width 77 height 9
click at [298, 201] on span "Maped Pencils Colorpeps Infinity X12" at bounding box center [299, 203] width 77 height 9
click at [474, 181] on li at bounding box center [482, 183] width 17 height 10
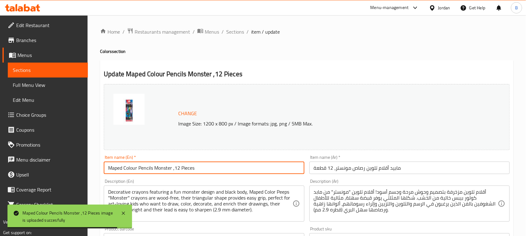
click at [172, 171] on input "Maped Colour Pencils Monster ,12 Pieces" at bounding box center [204, 168] width 200 height 12
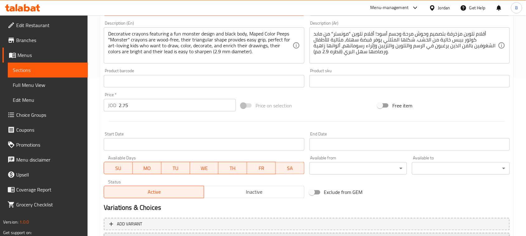
scroll to position [212, 0]
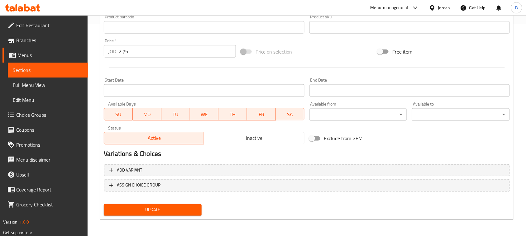
type input "Maped Colour Pencils Monster,12 Pieces"
click at [166, 210] on span "Update" at bounding box center [153, 210] width 88 height 8
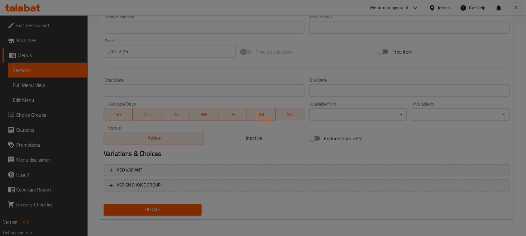
scroll to position [0, 0]
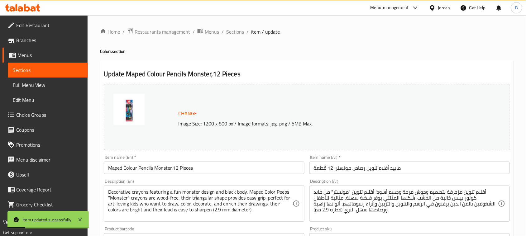
click at [235, 31] on span "Sections" at bounding box center [235, 31] width 18 height 7
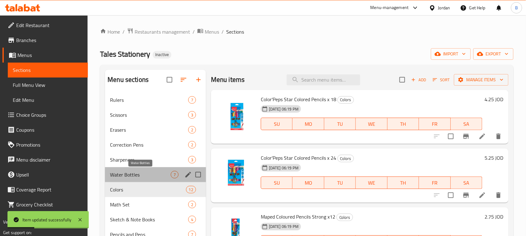
click at [125, 172] on span "Water Bottles" at bounding box center [140, 174] width 61 height 7
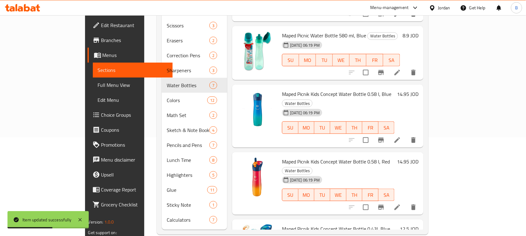
scroll to position [100, 0]
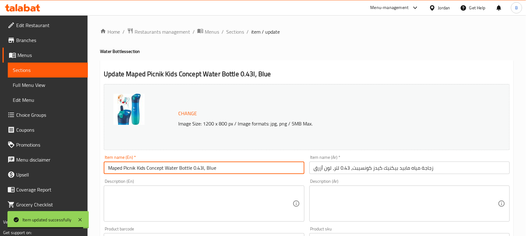
drag, startPoint x: 203, startPoint y: 170, endPoint x: 209, endPoint y: 179, distance: 10.3
click at [203, 171] on input "Maped Picnik Kids Concept Water Bottle 0.43l, Blue" at bounding box center [204, 168] width 200 height 12
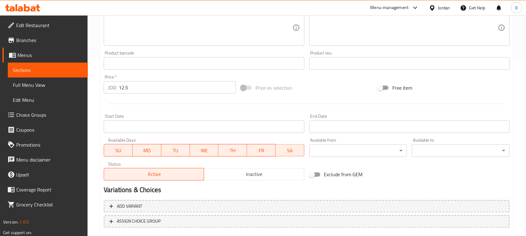
scroll to position [212, 0]
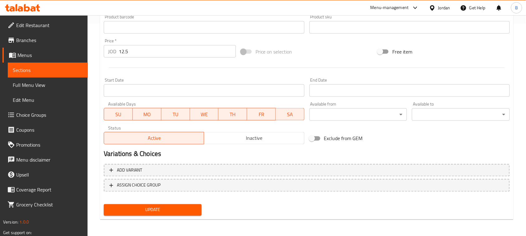
type input "Maped Picnik Kids Concept Water Bottle 0.43 L, Blue"
click at [169, 208] on span "Update" at bounding box center [153, 210] width 88 height 8
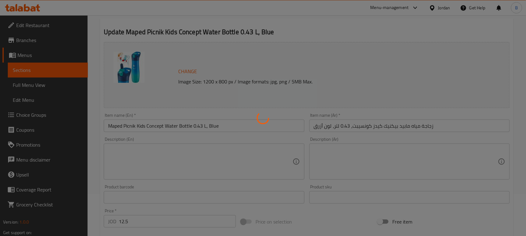
scroll to position [0, 0]
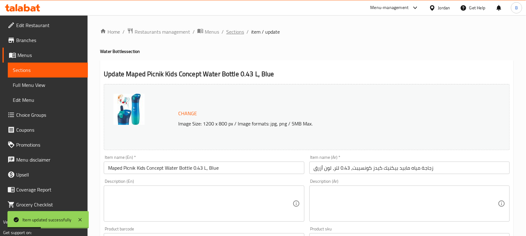
click at [231, 30] on span "Sections" at bounding box center [235, 31] width 18 height 7
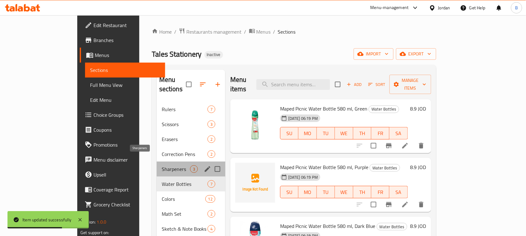
click at [162, 165] on span "Sharpeners" at bounding box center [176, 168] width 28 height 7
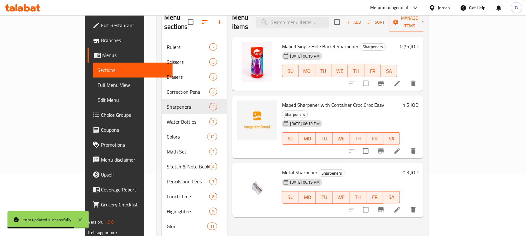
scroll to position [100, 0]
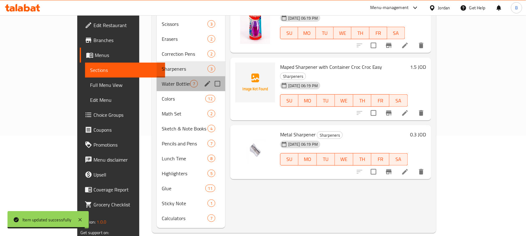
click at [157, 76] on div "Water Bottles 7" at bounding box center [191, 83] width 69 height 15
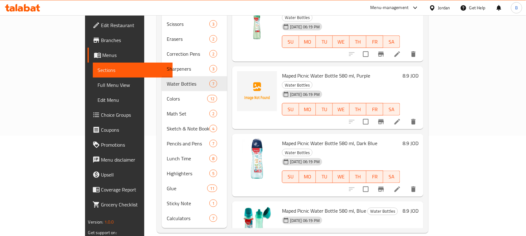
scroll to position [117, 0]
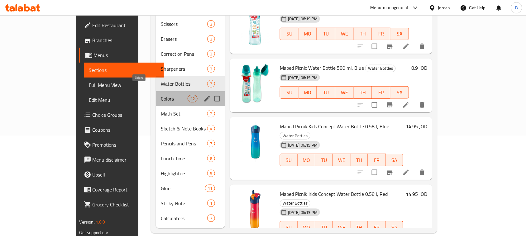
click at [161, 95] on span "Colors" at bounding box center [174, 98] width 26 height 7
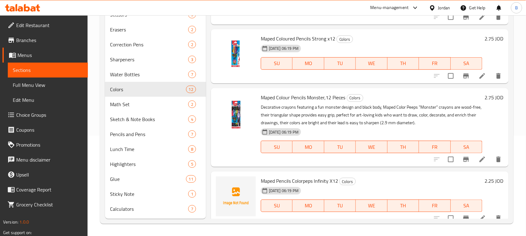
scroll to position [117, 0]
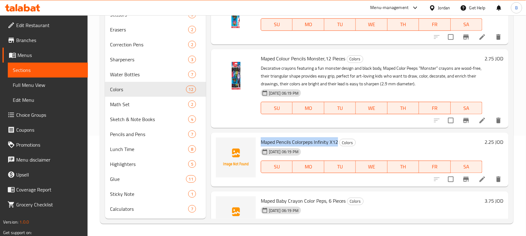
drag, startPoint x: 260, startPoint y: 141, endPoint x: 338, endPoint y: 137, distance: 78.3
click at [338, 137] on div "Maped Pencils Colorpeps Infinity X12 Colors [DATE] 06:19 PM SU MO TU WE TH FR SA" at bounding box center [371, 159] width 226 height 49
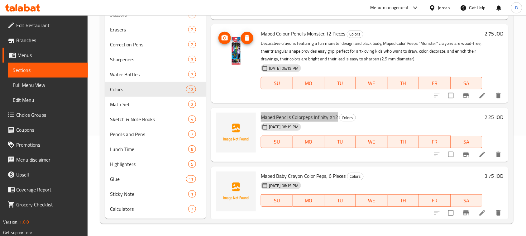
scroll to position [156, 0]
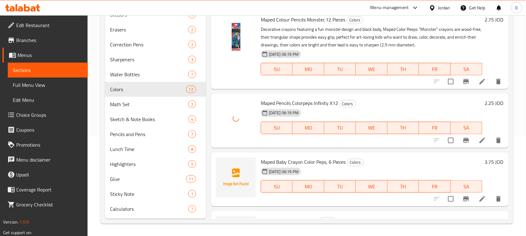
click at [279, 157] on span "Maped Baby Crayon Color Peps, 6 Pieces" at bounding box center [303, 161] width 85 height 9
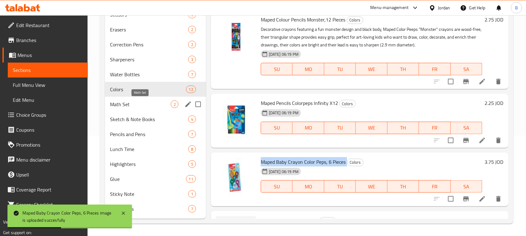
click at [139, 105] on span "Math Set" at bounding box center [140, 104] width 61 height 7
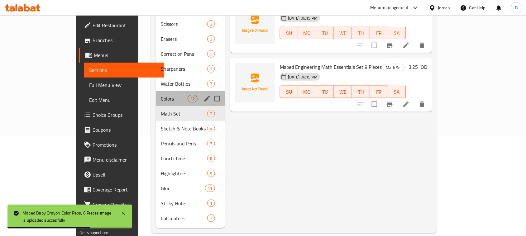
click at [156, 94] on div "Colors 12" at bounding box center [190, 98] width 69 height 15
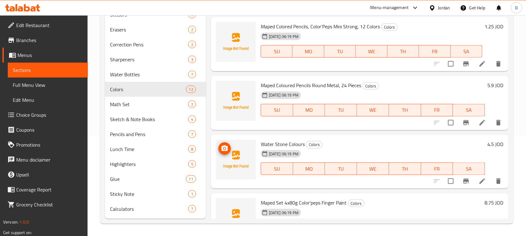
scroll to position [234, 0]
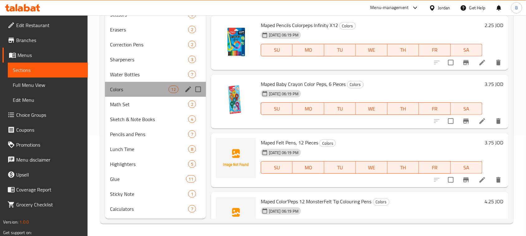
click at [125, 82] on div "Colors 12" at bounding box center [155, 89] width 101 height 15
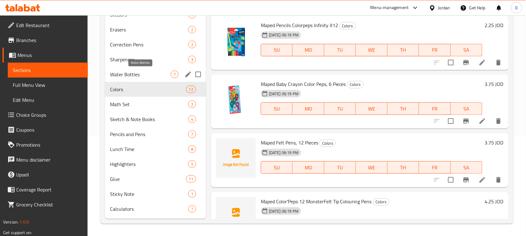
click at [128, 74] on span "Water Bottles" at bounding box center [140, 74] width 61 height 7
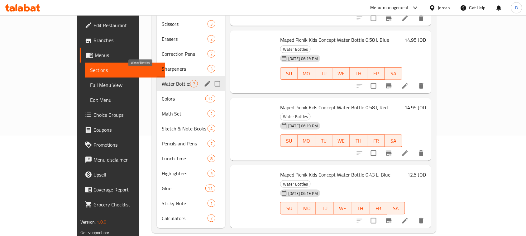
scroll to position [177, 0]
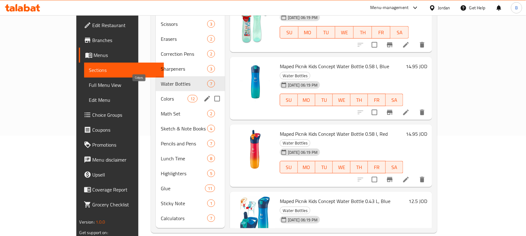
click at [161, 95] on span "Colors" at bounding box center [174, 98] width 26 height 7
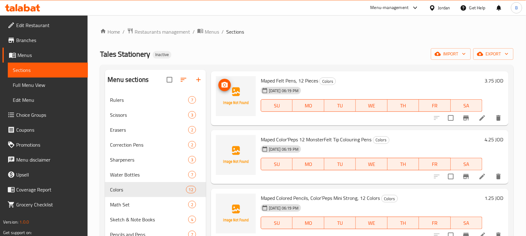
scroll to position [312, 0]
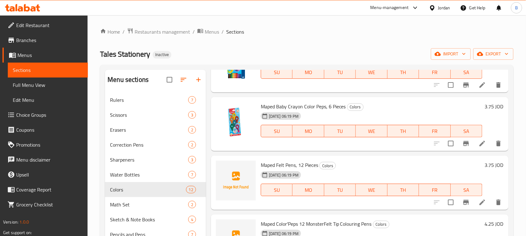
click at [297, 171] on div "[DATE] 06:19 PM" at bounding box center [286, 175] width 57 height 12
click at [293, 167] on span "Maped Felt Pens, 12 Pieces" at bounding box center [289, 164] width 57 height 9
click at [283, 164] on span "Maped Felt Pens, 12 Pieces" at bounding box center [289, 164] width 57 height 9
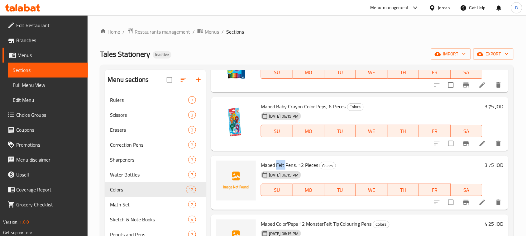
click at [283, 164] on span "Maped Felt Pens, 12 Pieces" at bounding box center [289, 164] width 57 height 9
click at [291, 164] on span "Maped Felt Pens, 12 Pieces" at bounding box center [289, 164] width 57 height 9
drag, startPoint x: 298, startPoint y: 165, endPoint x: 225, endPoint y: 179, distance: 74.8
click at [317, 167] on span "Maped Felt Pens, 12 Pieces" at bounding box center [289, 164] width 57 height 9
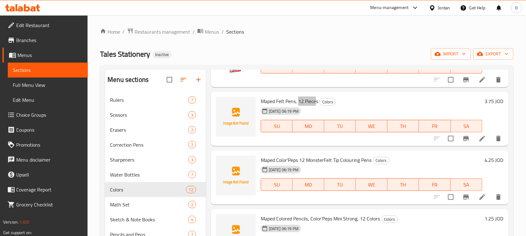
scroll to position [389, 0]
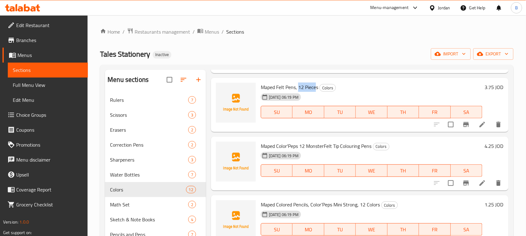
click at [314, 145] on span "Maped Color'Peps 12 MonsterFelt Tip Colouring Pens" at bounding box center [316, 145] width 111 height 9
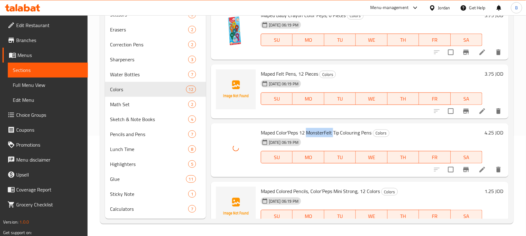
scroll to position [312, 0]
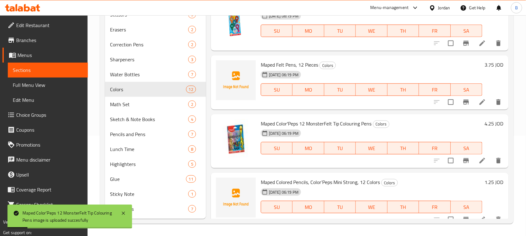
click at [273, 181] on span "Maped Colored Pencils, Color’Peps Mini Strong, 12 Colors" at bounding box center [320, 182] width 119 height 9
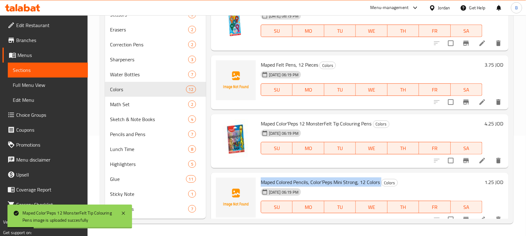
click at [273, 181] on span "Maped Colored Pencils, Color’Peps Mini Strong, 12 Colors" at bounding box center [320, 182] width 119 height 9
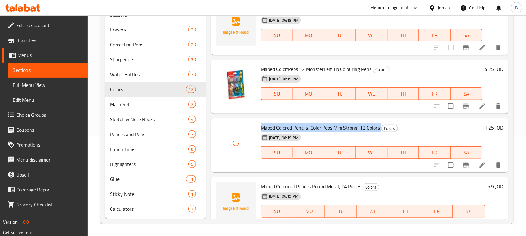
scroll to position [389, 0]
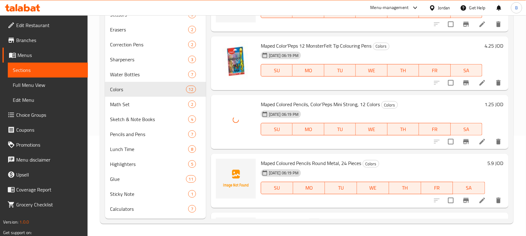
click at [268, 157] on div "Maped Coloured Pencils Round Metal, 24 Pieces Colors [DATE] 06:19 PM SU MO TU W…" at bounding box center [372, 180] width 229 height 49
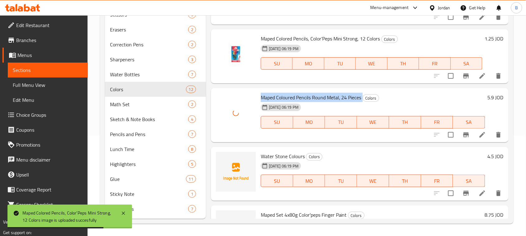
scroll to position [467, 0]
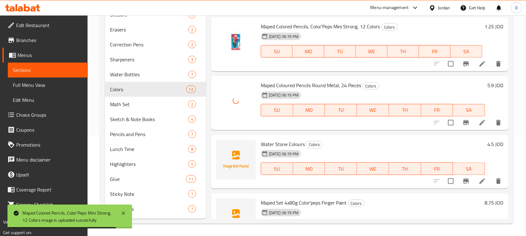
click at [281, 143] on span "Water Stone Colours" at bounding box center [283, 144] width 44 height 9
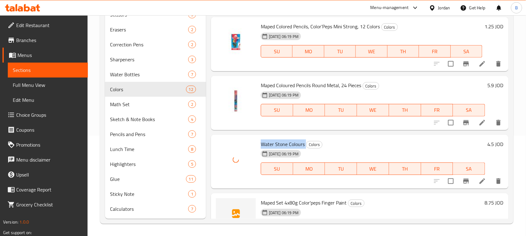
scroll to position [496, 0]
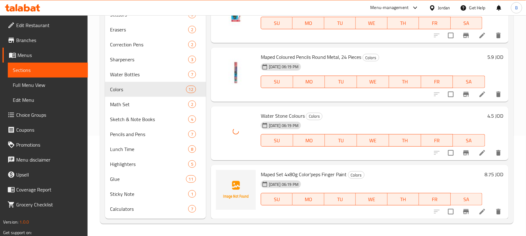
click at [312, 173] on span "Maped Set 4x80g Color'peps Finger Paint" at bounding box center [304, 174] width 86 height 9
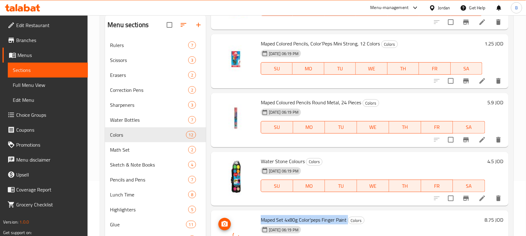
scroll to position [100, 0]
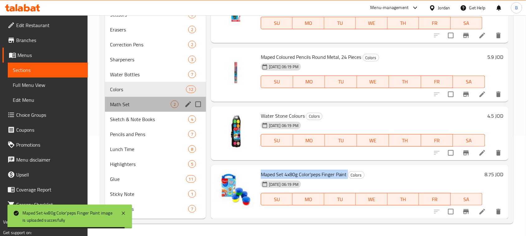
click at [133, 108] on div "Math Set 2" at bounding box center [155, 104] width 101 height 15
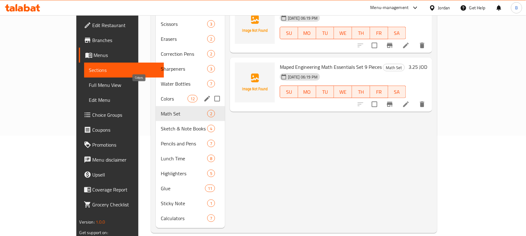
click at [161, 95] on span "Colors" at bounding box center [174, 98] width 26 height 7
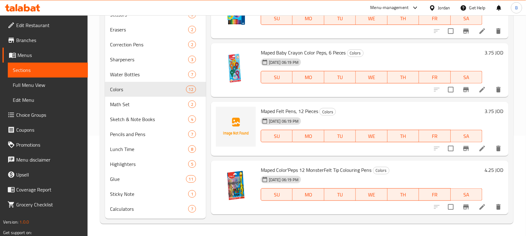
scroll to position [262, 0]
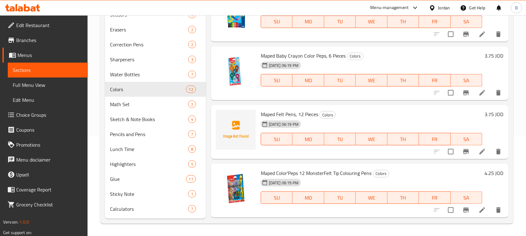
click at [272, 114] on span "Maped Felt Pens, 12 Pieces" at bounding box center [289, 114] width 57 height 9
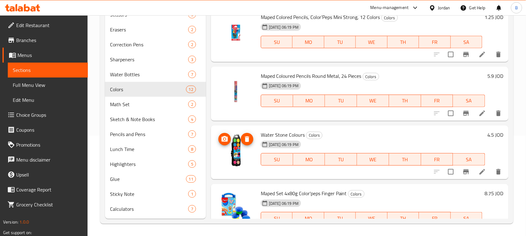
scroll to position [496, 0]
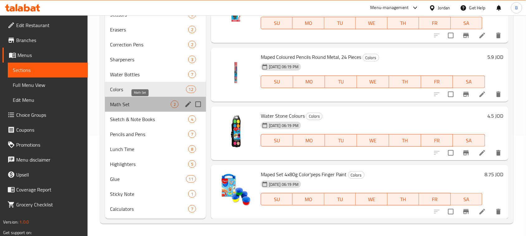
click at [126, 101] on span "Math Set" at bounding box center [140, 104] width 61 height 7
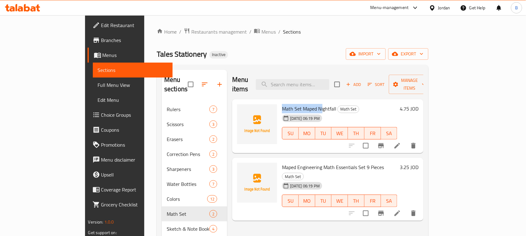
drag, startPoint x: 259, startPoint y: 99, endPoint x: 302, endPoint y: 96, distance: 42.8
click at [302, 102] on div "Math Set Maped Nightfall Math Set [DATE] 06:19 PM SU MO TU WE TH FR SA" at bounding box center [339, 126] width 120 height 49
click at [309, 104] on span "Math Set Maped Nightfall" at bounding box center [309, 108] width 54 height 9
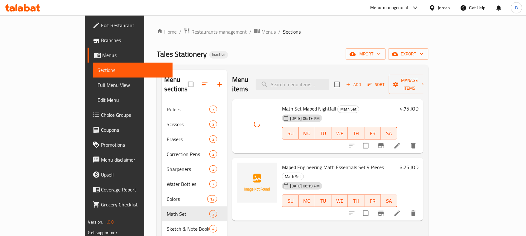
click at [301, 158] on div "Maped Engineering Math Essentials Set 9 Pieces Math Set [DATE] 06:19 PM SU MO T…" at bounding box center [327, 189] width 191 height 63
click at [300, 163] on span "Maped Engineering Math Essentials Set 9 Pieces" at bounding box center [333, 167] width 102 height 9
click at [294, 163] on span "Maped Engineering Math Essentials Set 9 Pieces" at bounding box center [333, 167] width 102 height 9
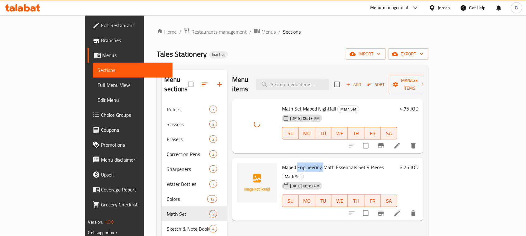
click at [294, 163] on span "Maped Engineering Math Essentials Set 9 Pieces" at bounding box center [333, 167] width 102 height 9
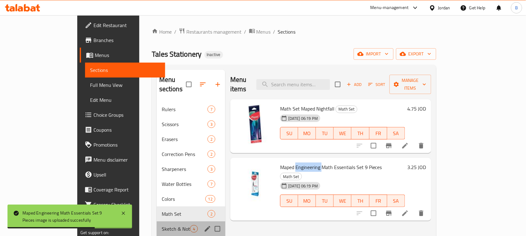
click at [157, 221] on div "Sketch & Note Books 4" at bounding box center [191, 228] width 69 height 15
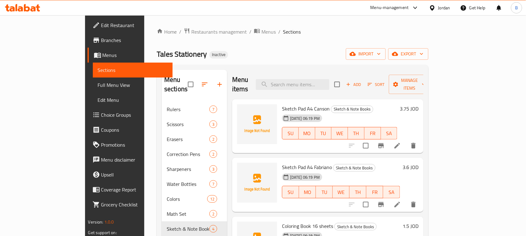
click at [282, 104] on span "Sketch Pad A4 Canson" at bounding box center [306, 108] width 48 height 9
click at [282, 163] on span "Sketch Pad A4 Fabriano" at bounding box center [307, 167] width 50 height 9
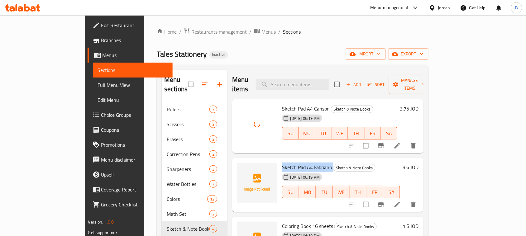
click at [282, 163] on span "Sketch Pad A4 Fabriano" at bounding box center [307, 167] width 50 height 9
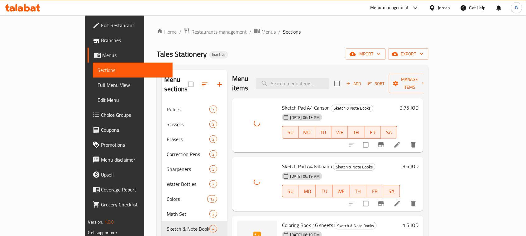
click at [294, 221] on span "Coloring Book 16 sheets" at bounding box center [307, 225] width 51 height 9
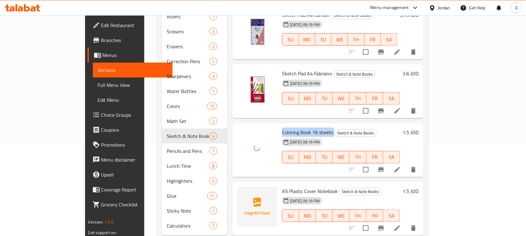
scroll to position [100, 0]
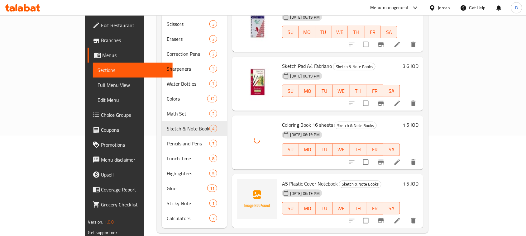
click at [282, 179] on span "A5 Plastic Cover Notebook" at bounding box center [310, 183] width 56 height 9
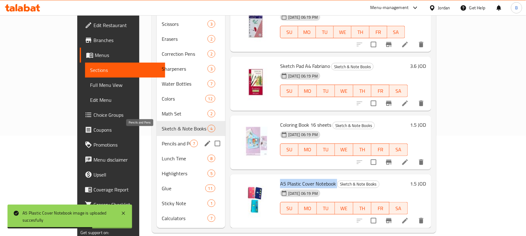
click at [162, 140] on span "Pencils and Pens" at bounding box center [176, 143] width 28 height 7
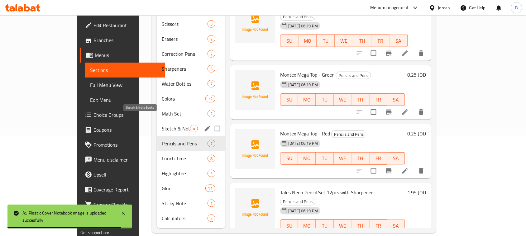
click at [162, 125] on span "Sketch & Note Books" at bounding box center [176, 128] width 28 height 7
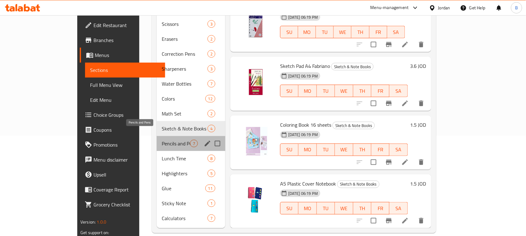
click at [162, 140] on span "Pencils and Pens" at bounding box center [176, 143] width 28 height 7
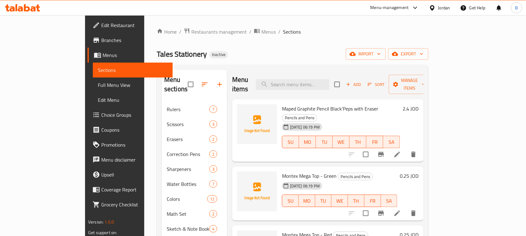
click at [282, 104] on span "Maped Graphite Pencil Black’Peps with Eraser" at bounding box center [330, 108] width 96 height 9
click at [282, 171] on span "Montex Mega Top - Green" at bounding box center [309, 175] width 55 height 9
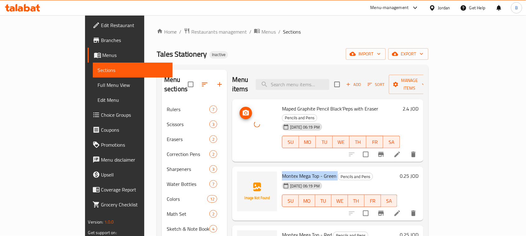
click at [282, 171] on span "Montex Mega Top - Green" at bounding box center [309, 175] width 55 height 9
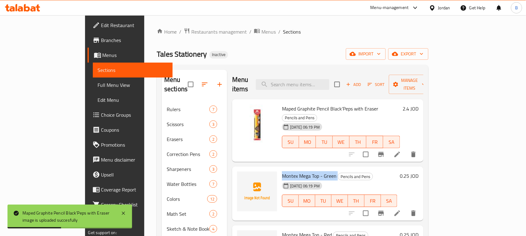
click at [308, 171] on span "Montex Mega Top - Green" at bounding box center [309, 175] width 55 height 9
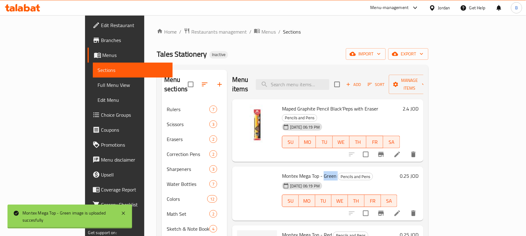
scroll to position [39, 0]
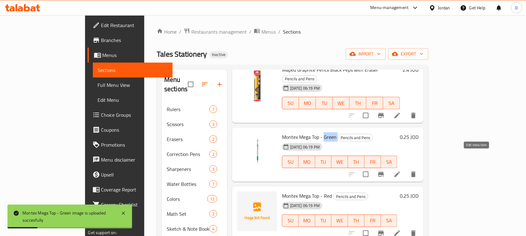
click at [401, 171] on icon at bounding box center [396, 174] width 7 height 7
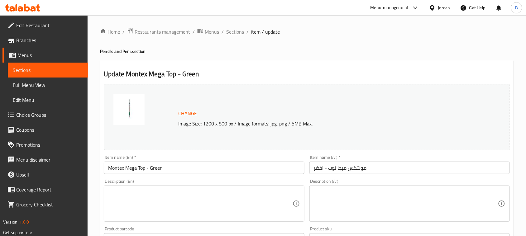
click at [235, 34] on span "Sections" at bounding box center [235, 31] width 18 height 7
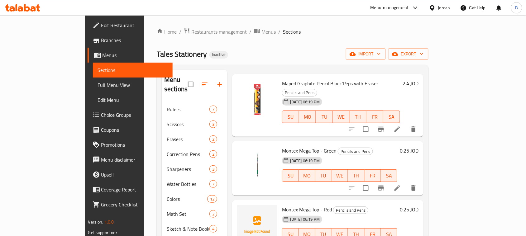
scroll to position [39, 0]
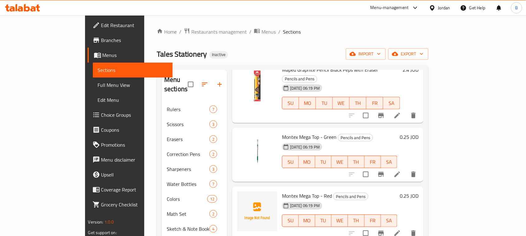
click at [282, 191] on span "Montex Mega Top - Red" at bounding box center [307, 195] width 50 height 9
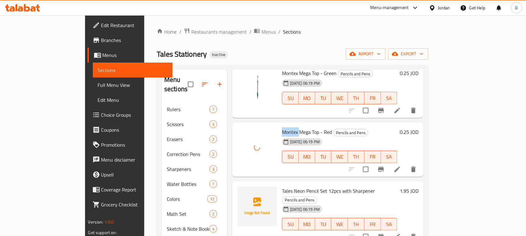
scroll to position [117, 0]
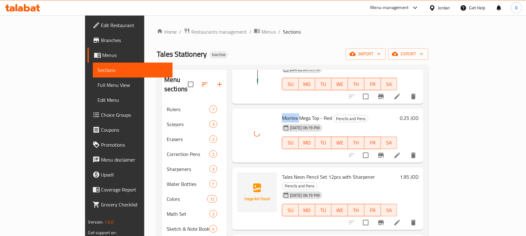
click at [288, 172] on span "Tales Neon Pencil Set 12pcs with Sharpener" at bounding box center [328, 176] width 93 height 9
click at [282, 172] on span "Tales Neon Pencil Set 12pcs with Sharpener" at bounding box center [328, 176] width 93 height 9
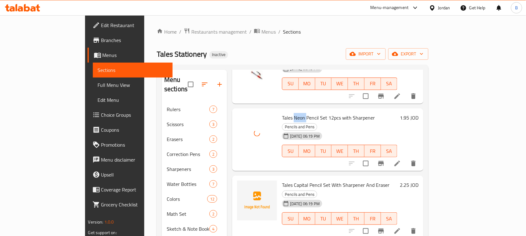
scroll to position [177, 0]
click at [283, 179] on span "Tales Capital Pencil Set With Sharpener And Eraser" at bounding box center [335, 183] width 107 height 9
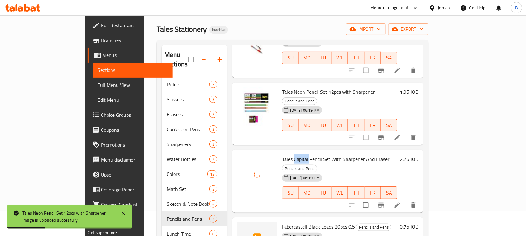
scroll to position [39, 0]
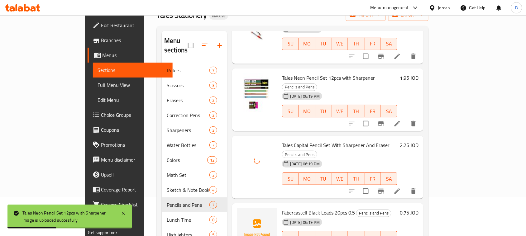
click at [282, 208] on span "Fabercastell Black Leads 20pcs 0.5" at bounding box center [318, 212] width 73 height 9
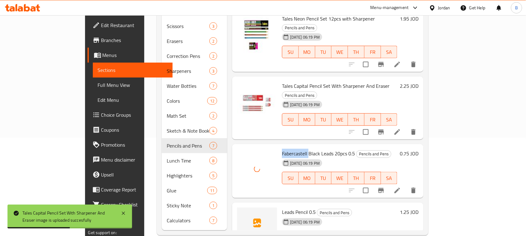
scroll to position [100, 0]
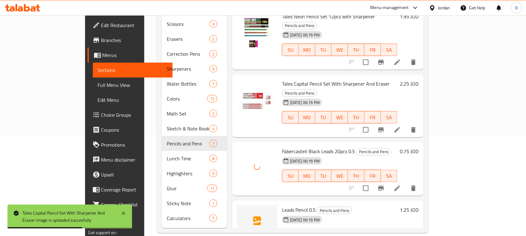
click at [282, 205] on span "Leads Pencil 0.5" at bounding box center [299, 209] width 34 height 9
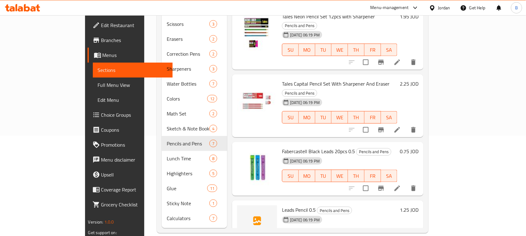
click at [291, 205] on span "Leads Pencil 0.5" at bounding box center [299, 209] width 34 height 9
click at [282, 205] on span "Leads Pencil 0.5" at bounding box center [299, 209] width 34 height 9
drag, startPoint x: 260, startPoint y: 174, endPoint x: 287, endPoint y: 174, distance: 26.2
click at [287, 205] on span "Leads Pencil 0.5" at bounding box center [299, 209] width 34 height 9
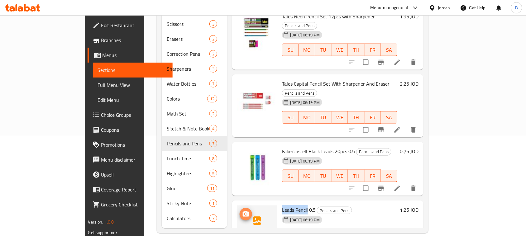
click at [242, 211] on icon "upload picture" at bounding box center [245, 214] width 7 height 7
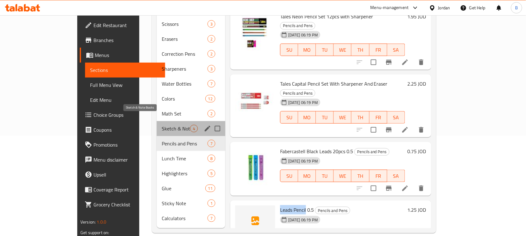
click at [162, 125] on span "Sketch & Note Books" at bounding box center [176, 128] width 28 height 7
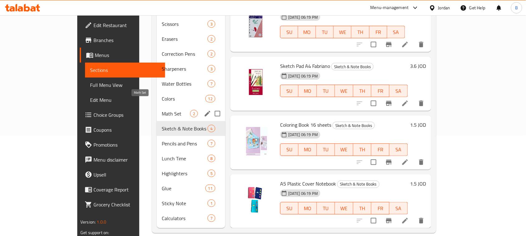
click at [162, 110] on span "Math Set" at bounding box center [176, 113] width 28 height 7
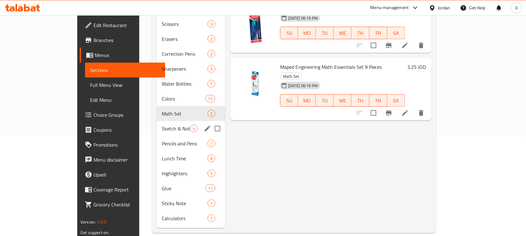
scroll to position [22, 0]
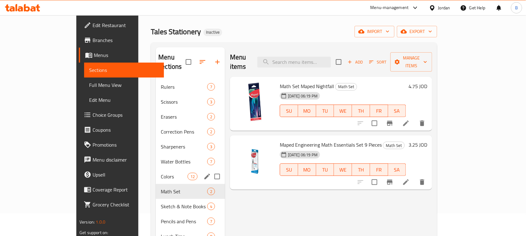
click at [156, 184] on div "Math Set 2" at bounding box center [190, 191] width 69 height 15
click at [161, 173] on span "Colors" at bounding box center [174, 176] width 26 height 7
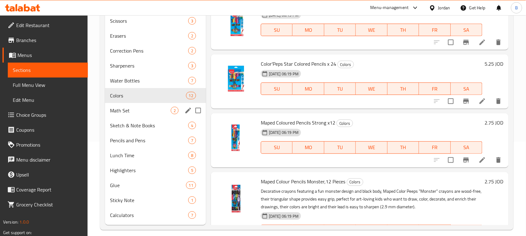
scroll to position [100, 0]
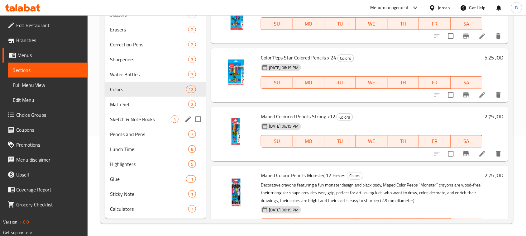
click at [138, 118] on span "Sketch & Note Books" at bounding box center [140, 119] width 61 height 7
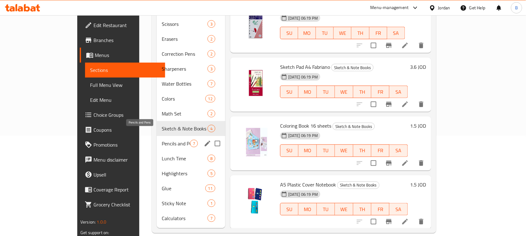
click at [162, 140] on span "Pencils and Pens" at bounding box center [176, 143] width 28 height 7
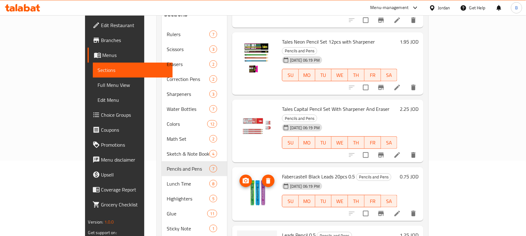
scroll to position [100, 0]
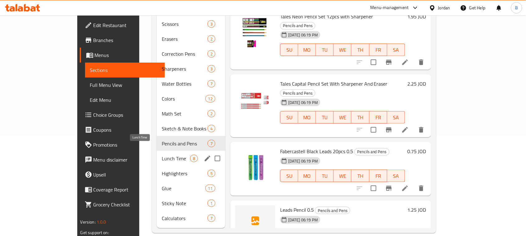
click at [162, 155] on span "Lunch Time" at bounding box center [176, 158] width 28 height 7
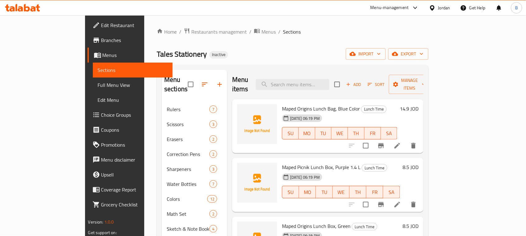
click at [291, 104] on span "Maped Origins Lunch Bag, Blue Color" at bounding box center [321, 108] width 78 height 9
click at [282, 104] on span "Maped Origins Lunch Bag, Blue Color" at bounding box center [321, 108] width 78 height 9
drag, startPoint x: 267, startPoint y: 99, endPoint x: 310, endPoint y: 100, distance: 43.6
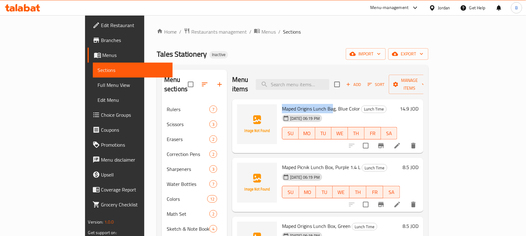
click at [310, 104] on span "Maped Origins Lunch Bag, Blue Color" at bounding box center [321, 108] width 78 height 9
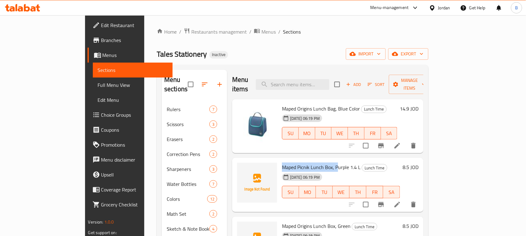
drag, startPoint x: 259, startPoint y: 157, endPoint x: 317, endPoint y: 159, distance: 58.0
click at [317, 160] on div "Maped Picnik Lunch Box, Purple 1.4 L Lunch Time [DATE] 06:19 PM SU MO TU WE TH …" at bounding box center [340, 184] width 123 height 49
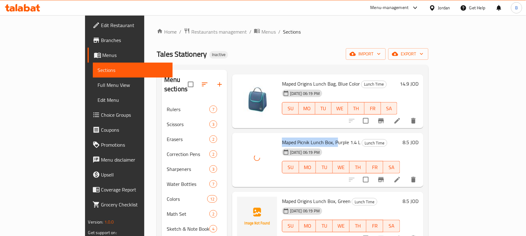
scroll to position [39, 0]
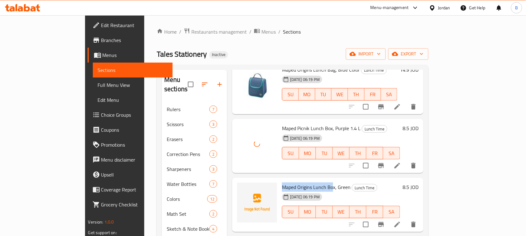
drag, startPoint x: 261, startPoint y: 177, endPoint x: 311, endPoint y: 179, distance: 49.6
click at [311, 183] on span "Maped Origins Lunch Box, Green" at bounding box center [316, 187] width 69 height 9
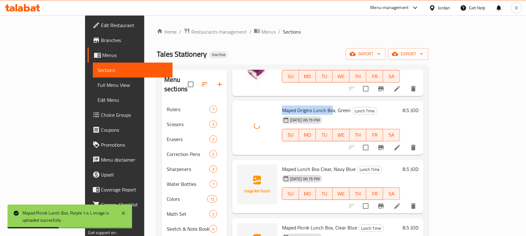
scroll to position [117, 0]
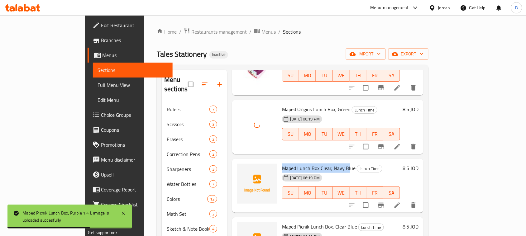
drag, startPoint x: 262, startPoint y: 158, endPoint x: 327, endPoint y: 158, distance: 65.7
click at [327, 164] on span "Maped Lunch Box Clear, Navy Blue" at bounding box center [319, 168] width 74 height 9
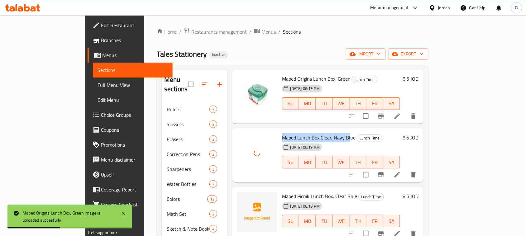
scroll to position [156, 0]
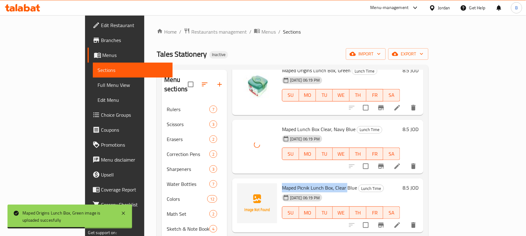
drag, startPoint x: 261, startPoint y: 179, endPoint x: 326, endPoint y: 182, distance: 64.5
click at [326, 183] on span "Maped Picnik Lunch Box, Clear Blue" at bounding box center [319, 187] width 75 height 9
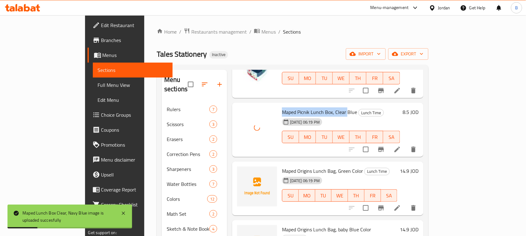
scroll to position [234, 0]
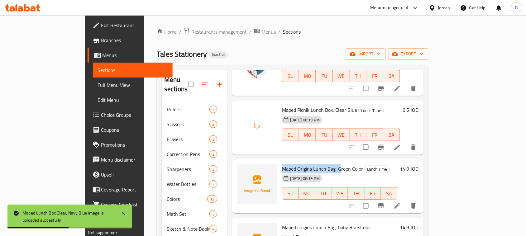
drag, startPoint x: 271, startPoint y: 160, endPoint x: 318, endPoint y: 162, distance: 46.5
click at [318, 162] on div "Maped Origins Lunch Bag, Green Color Lunch Time [DATE] 06:19 PM SU MO TU WE TH …" at bounding box center [339, 186] width 120 height 49
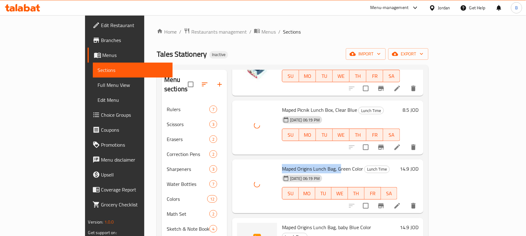
scroll to position [236, 0]
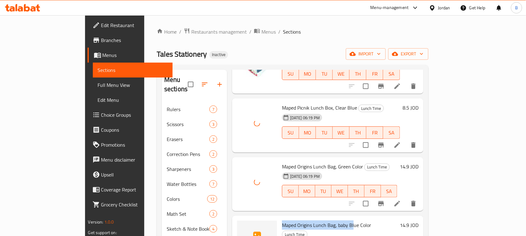
drag, startPoint x: 264, startPoint y: 216, endPoint x: 332, endPoint y: 216, distance: 68.5
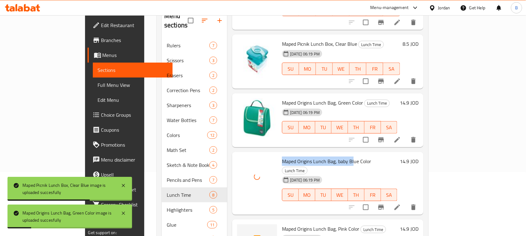
scroll to position [78, 0]
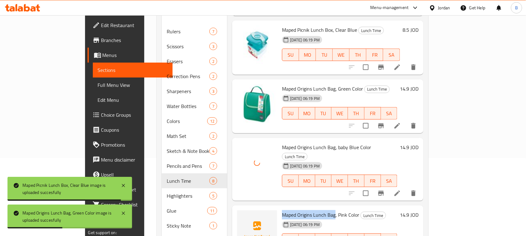
drag, startPoint x: 265, startPoint y: 197, endPoint x: 312, endPoint y: 197, distance: 47.4
click at [312, 210] on span "Maped Origins Lunch Bag, Pink Color" at bounding box center [320, 214] width 77 height 9
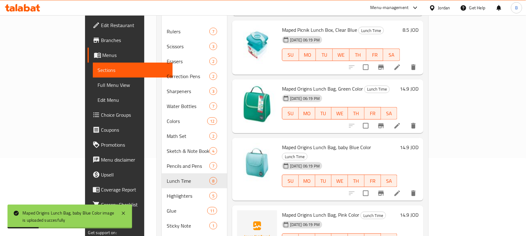
click at [321, 210] on span "Maped Origins Lunch Bag, Pink Color" at bounding box center [320, 214] width 77 height 9
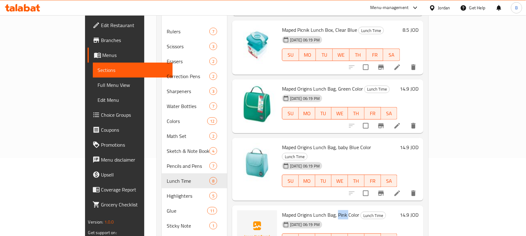
drag, startPoint x: 286, startPoint y: 192, endPoint x: 280, endPoint y: 192, distance: 6.2
click at [286, 210] on span "Maped Origins Lunch Bag, Pink Color" at bounding box center [320, 214] width 77 height 9
drag, startPoint x: 259, startPoint y: 195, endPoint x: 310, endPoint y: 197, distance: 51.4
click at [310, 208] on div "Maped Origins Lunch Bag, Pink Color Lunch Time [DATE] 06:19 PM SU MO TU WE TH F…" at bounding box center [339, 232] width 120 height 49
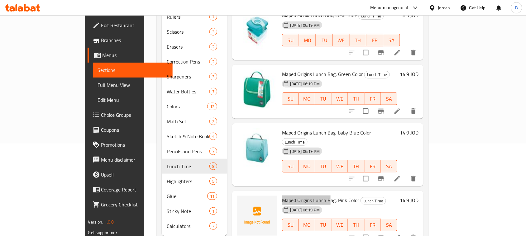
scroll to position [100, 0]
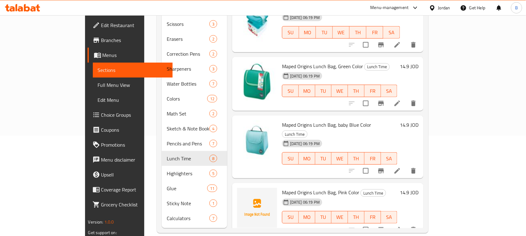
drag, startPoint x: 301, startPoint y: 156, endPoint x: 310, endPoint y: 165, distance: 13.0
click at [301, 157] on div "Maped Origins Lunch Bag, baby Blue Color Lunch Time [DATE] 06:19 PM SU MO TU WE…" at bounding box center [339, 147] width 120 height 58
click at [319, 188] on span "Maped Origins Lunch Bag, Pink Color" at bounding box center [320, 192] width 77 height 9
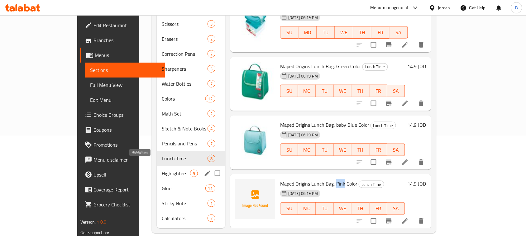
click at [162, 170] on span "Highlighters" at bounding box center [176, 173] width 28 height 7
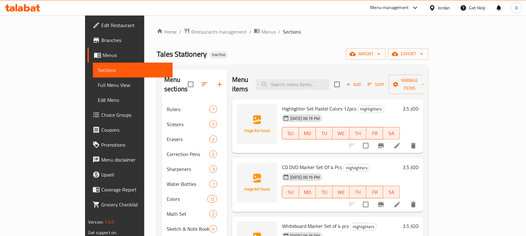
click at [279, 112] on div "[DATE] 06:19 PM" at bounding box center [294, 118] width 31 height 12
click at [282, 104] on span "Highlighter Set Pastel Colors 12pcs" at bounding box center [319, 108] width 74 height 9
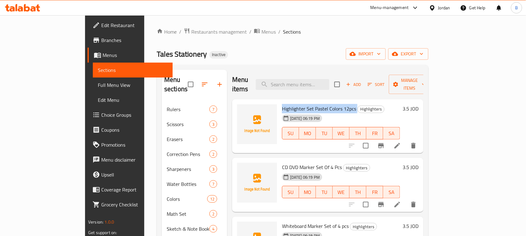
click at [282, 104] on span "Highlighter Set Pastel Colors 12pcs" at bounding box center [319, 108] width 74 height 9
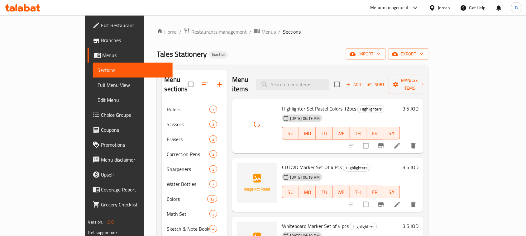
click at [287, 163] on span "CD DVD Marker Set Of 4 Pcs" at bounding box center [312, 167] width 60 height 9
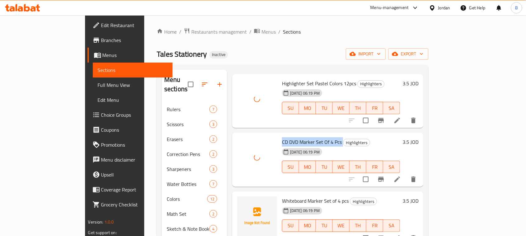
scroll to position [39, 0]
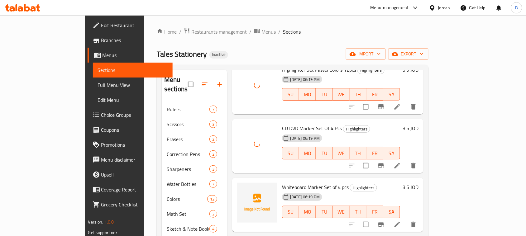
click at [298, 183] on span "Whiteboard Marker Set of 4 pcs" at bounding box center [315, 187] width 67 height 9
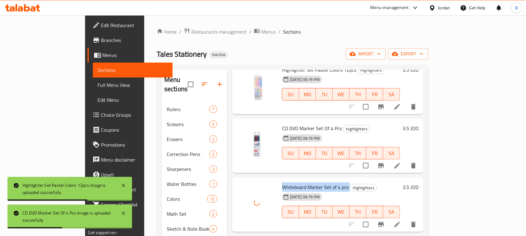
scroll to position [60, 0]
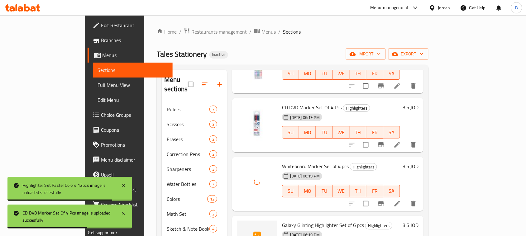
click at [282, 221] on span "Galaxy Glinting Highlighter Set of 6 pcs" at bounding box center [323, 225] width 82 height 9
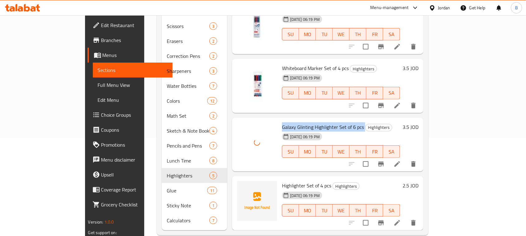
scroll to position [100, 0]
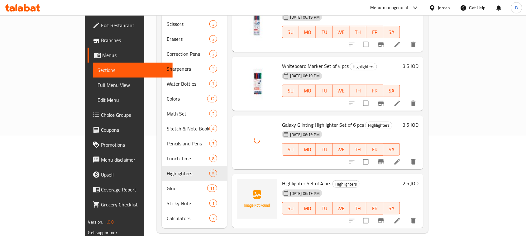
click at [282, 179] on span "Highlighter Set of 4 pcs" at bounding box center [306, 183] width 49 height 9
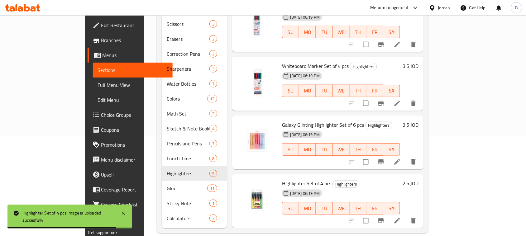
click at [399, 179] on h6 "Highlighter Set of 4 pcs Highlighters" at bounding box center [341, 183] width 118 height 9
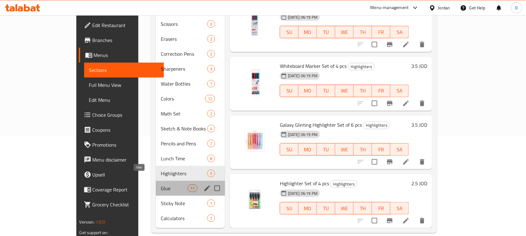
click at [161, 185] on span "Glue" at bounding box center [174, 188] width 26 height 7
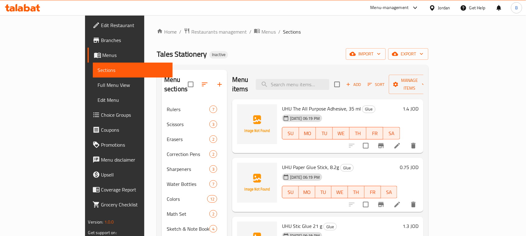
click at [282, 104] on span "UHU The All Purpose Adhesive, 35 ml" at bounding box center [321, 108] width 79 height 9
click at [282, 163] on span "UHU Paper Glue Stick, 8.2g" at bounding box center [310, 167] width 57 height 9
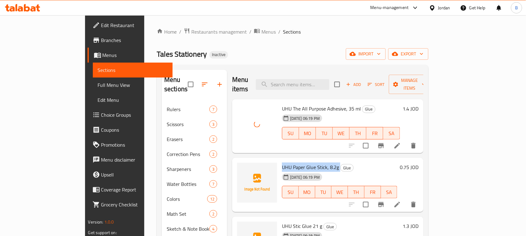
click at [282, 163] on span "UHU Paper Glue Stick, 8.2g" at bounding box center [310, 167] width 57 height 9
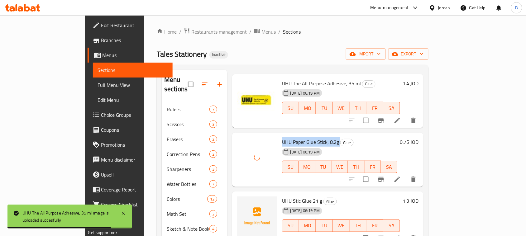
scroll to position [39, 0]
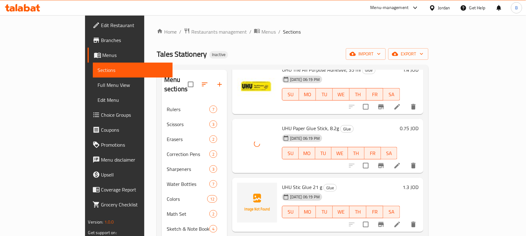
click at [283, 183] on span "UHU Stic Glue 21 g" at bounding box center [302, 187] width 40 height 9
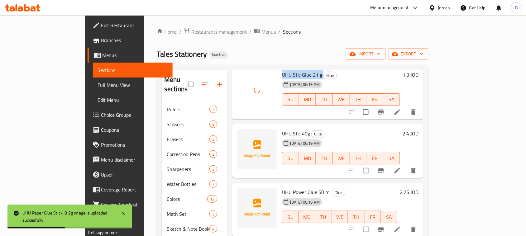
scroll to position [156, 0]
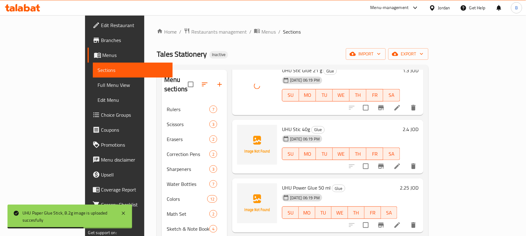
click at [282, 125] on span "UHU Stic 40g" at bounding box center [296, 129] width 28 height 9
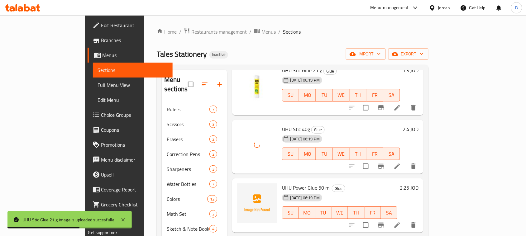
click at [282, 183] on span "UHU Power Glue 50 ml" at bounding box center [306, 187] width 49 height 9
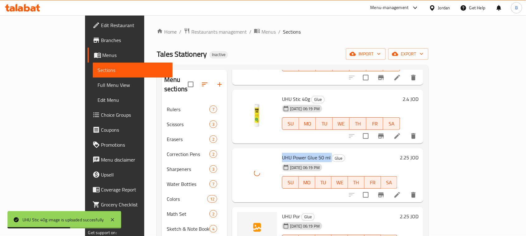
scroll to position [234, 0]
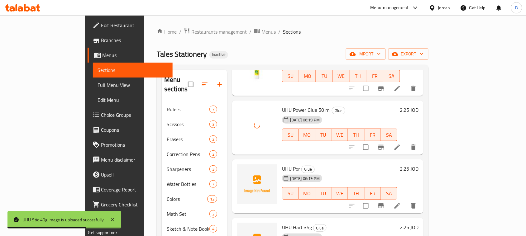
click at [282, 164] on span "UHU Por" at bounding box center [291, 168] width 18 height 9
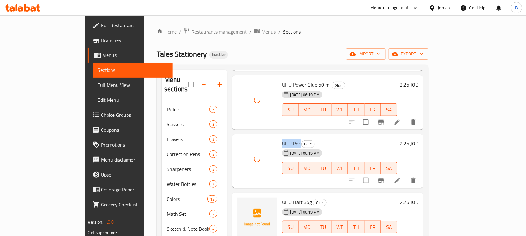
scroll to position [273, 0]
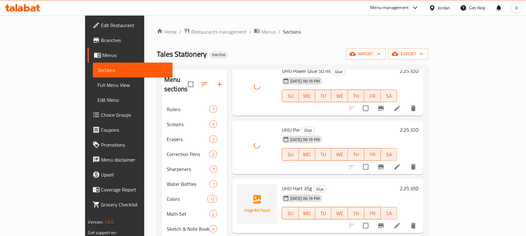
click at [282, 184] on span "UHU Hart 35g" at bounding box center [297, 188] width 30 height 9
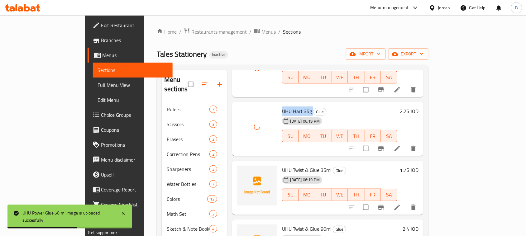
scroll to position [350, 0]
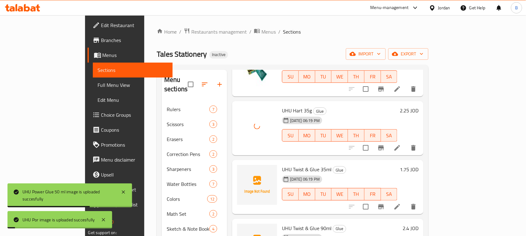
click at [282, 165] on span "UHU Twist & Glue 35ml" at bounding box center [307, 169] width 50 height 9
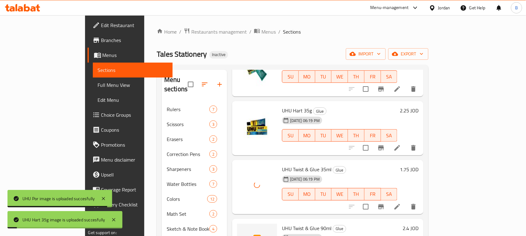
click at [282, 224] on span "UHU Twist & Glue 90ml" at bounding box center [307, 228] width 50 height 9
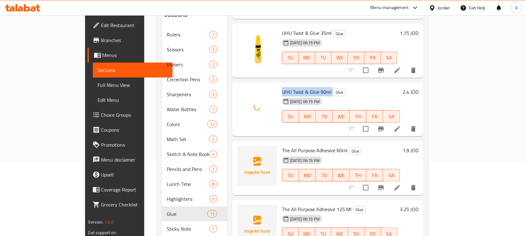
scroll to position [78, 0]
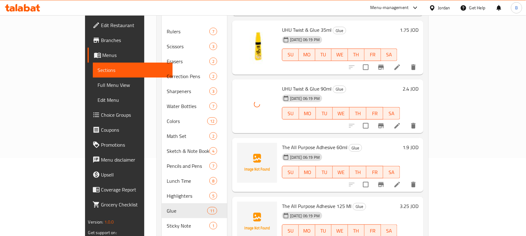
click at [282, 143] on span "The All Purpose Adhesive 60ml" at bounding box center [314, 147] width 65 height 9
click at [292, 202] on span "The All Purpose Adhesive 125 Ml" at bounding box center [316, 206] width 69 height 9
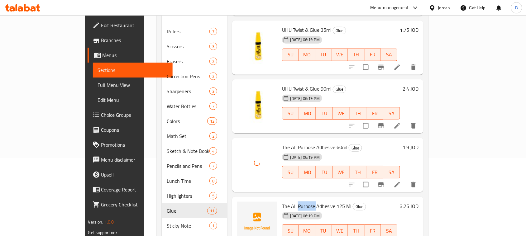
click at [292, 202] on span "The All Purpose Adhesive 125 Ml" at bounding box center [316, 206] width 69 height 9
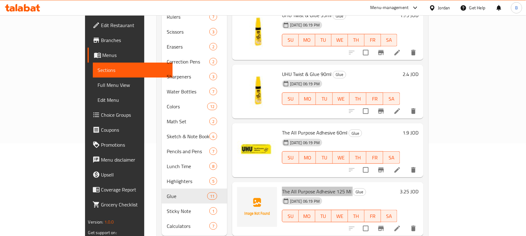
scroll to position [100, 0]
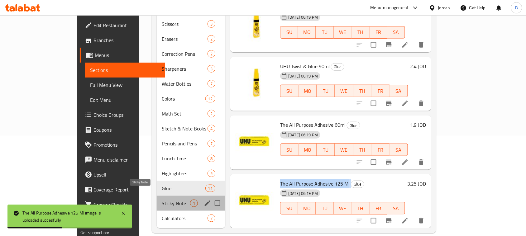
click at [162, 200] on span "Sticky Note" at bounding box center [176, 203] width 28 height 7
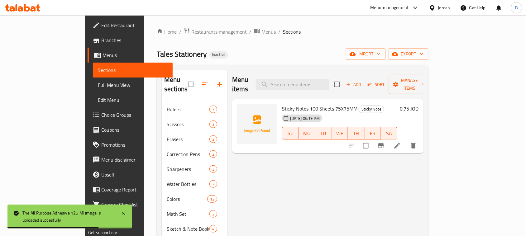
click at [286, 104] on span "Sticky Notes 100 Sheets 75X75MM" at bounding box center [319, 108] width 75 height 9
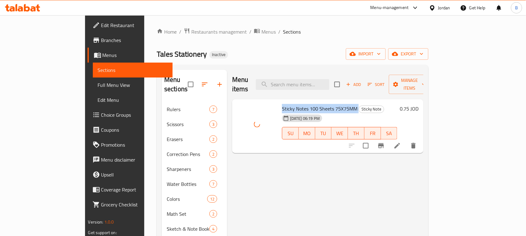
scroll to position [100, 0]
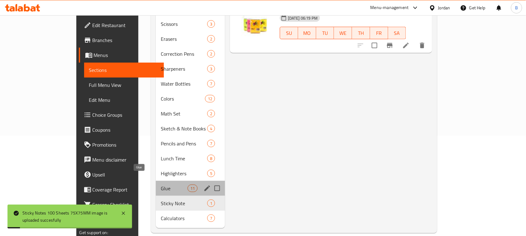
click at [161, 185] on span "Glue" at bounding box center [174, 188] width 26 height 7
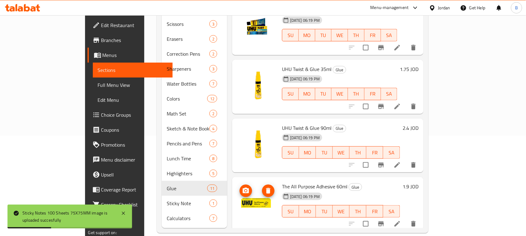
scroll to position [412, 0]
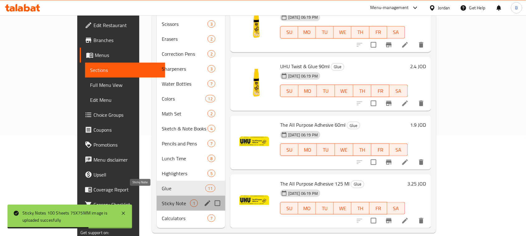
click at [162, 200] on span "Sticky Note" at bounding box center [176, 203] width 28 height 7
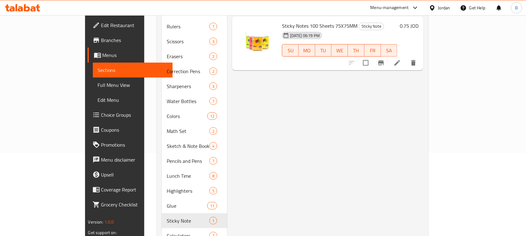
scroll to position [100, 0]
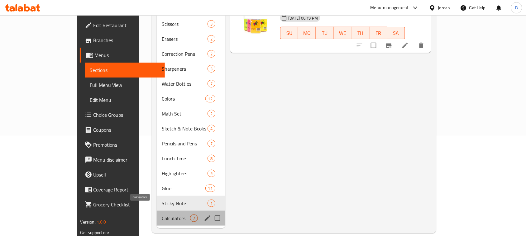
click at [162, 215] on span "Calculators" at bounding box center [176, 218] width 28 height 7
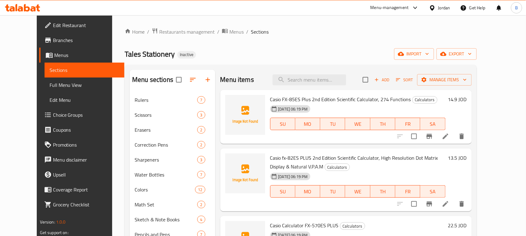
click at [269, 93] on div "Casio FX-85ES Plus 2nd Edition Scientific Calculator, 274 Functions Calculators…" at bounding box center [358, 117] width 180 height 49
click at [276, 98] on span "Casio FX-85ES Plus 2nd Edition Scientific Calculator, 274 Functions" at bounding box center [340, 99] width 141 height 9
click at [295, 153] on span "Casio fx-82ES PLUS 2nd Edition Scientific Calculator, High Resolution Dot Matri…" at bounding box center [354, 162] width 168 height 18
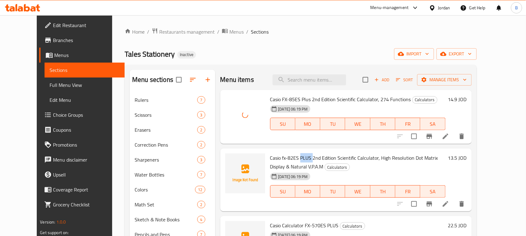
click at [295, 153] on span "Casio fx-82ES PLUS 2nd Edition Scientific Calculator, High Resolution Dot Matri…" at bounding box center [354, 162] width 168 height 18
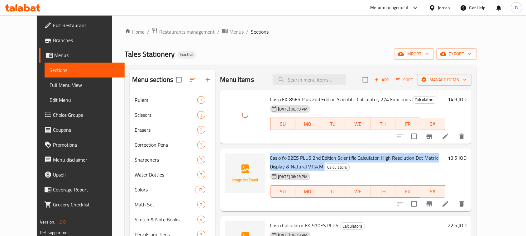
click at [295, 153] on span "Casio fx-82ES PLUS 2nd Edition Scientific Calculator, High Resolution Dot Matri…" at bounding box center [354, 162] width 168 height 18
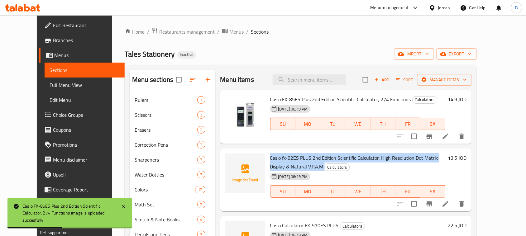
scroll to position [39, 0]
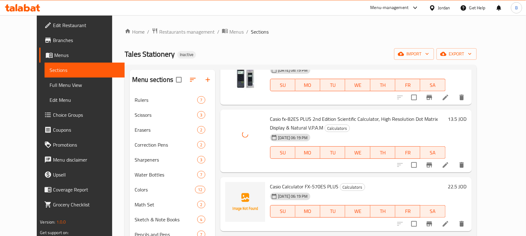
click at [300, 181] on div "Casio Calculator FX-570ES PLUS Calculators [DATE] 06:19 PM SU MO TU WE TH FR SA" at bounding box center [358, 204] width 180 height 49
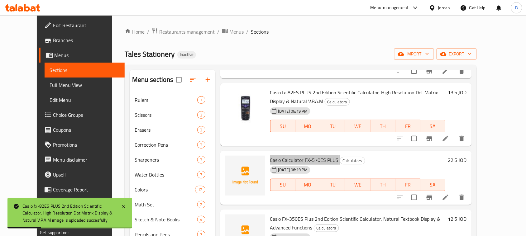
scroll to position [78, 0]
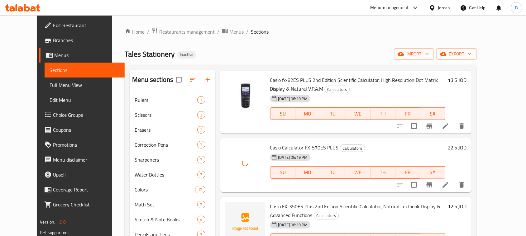
click at [281, 206] on span "Casio FX-350ES Plus 2nd Edition Scientific Calculator, Natural Textbook Display…" at bounding box center [355, 211] width 170 height 18
click at [282, 206] on span "Casio FX-350ES Plus 2nd Edition Scientific Calculator, Natural Textbook Display…" at bounding box center [355, 211] width 170 height 18
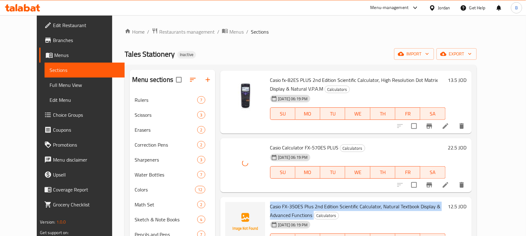
click at [282, 206] on span "Casio FX-350ES Plus 2nd Edition Scientific Calculator, Natural Textbook Display…" at bounding box center [355, 211] width 170 height 18
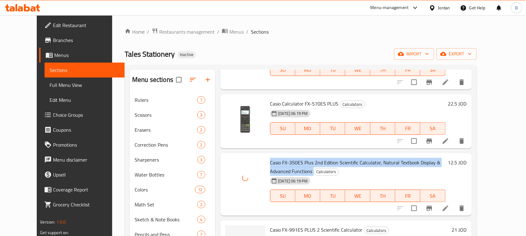
scroll to position [156, 0]
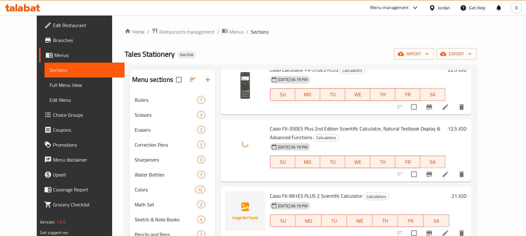
click at [287, 193] on span "Casio FX-991ES PLUS 2 Scientific Calculator" at bounding box center [316, 195] width 93 height 9
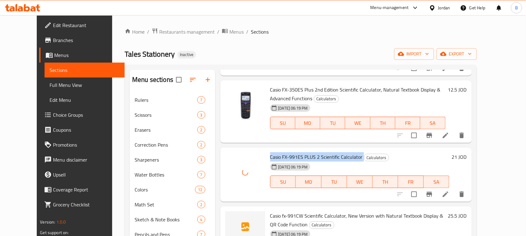
scroll to position [203, 0]
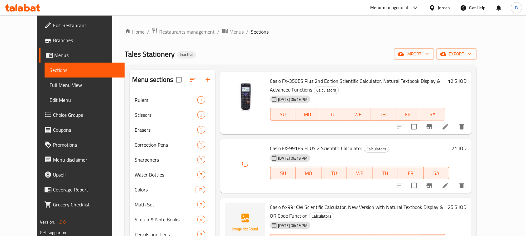
click at [292, 208] on span "Casio fx-991CW Scientific Calculator, New Version with Natural Textbook Display…" at bounding box center [356, 211] width 173 height 18
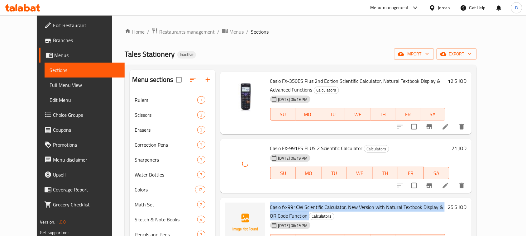
click at [292, 208] on span "Casio fx-991CW Scientific Calculator, New Version with Natural Textbook Display…" at bounding box center [356, 211] width 173 height 18
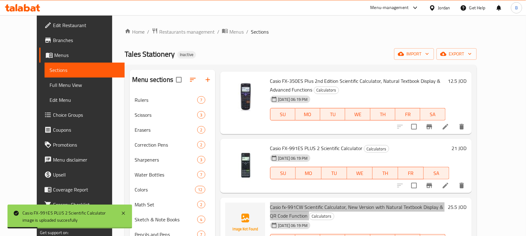
scroll to position [78, 0]
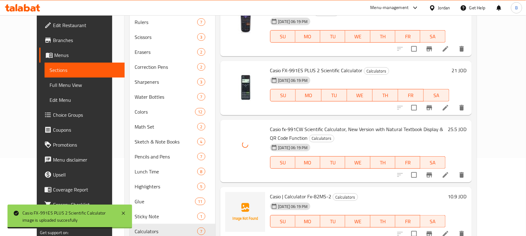
click at [278, 198] on span "Casio | Calculator Fx-82MS-2" at bounding box center [300, 196] width 61 height 9
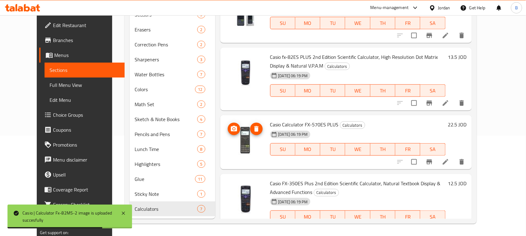
scroll to position [0, 0]
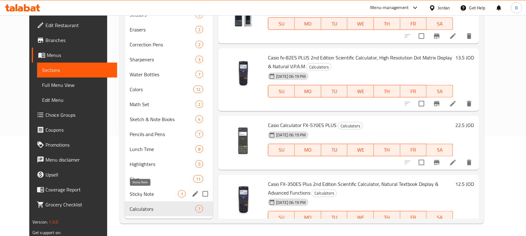
click at [147, 195] on span "Sticky Note" at bounding box center [154, 193] width 48 height 7
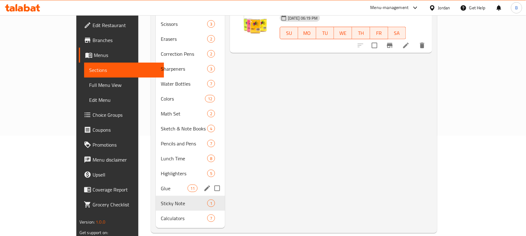
click at [156, 181] on div "Glue 11" at bounding box center [190, 188] width 69 height 15
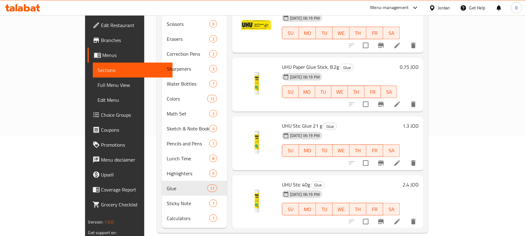
click at [98, 83] on span "Full Menu View" at bounding box center [133, 84] width 70 height 7
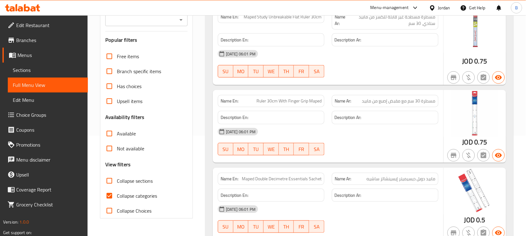
click at [181, 20] on icon "Open" at bounding box center [180, 20] width 3 height 2
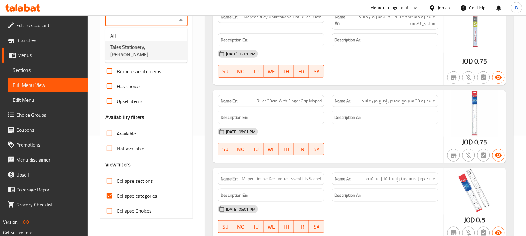
click at [154, 47] on span "Tales Stationery, [PERSON_NAME]" at bounding box center [146, 50] width 72 height 15
type input "Tales Stationery, [PERSON_NAME]"
